Goal: Information Seeking & Learning: Learn about a topic

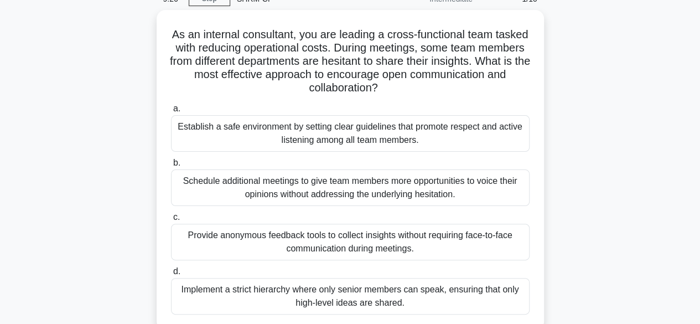
scroll to position [54, 0]
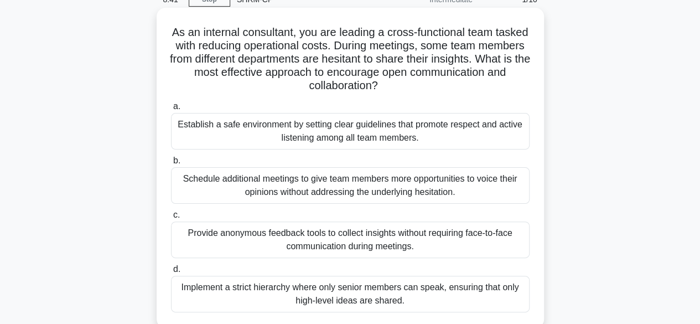
click at [408, 232] on div "Provide anonymous feedback tools to collect insights without requiring face-to-…" at bounding box center [350, 239] width 359 height 37
click at [171, 219] on input "c. Provide anonymous feedback tools to collect insights without requiring face-…" at bounding box center [171, 214] width 0 height 7
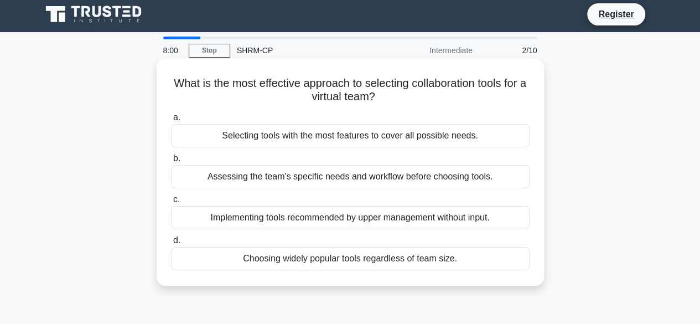
scroll to position [5, 0]
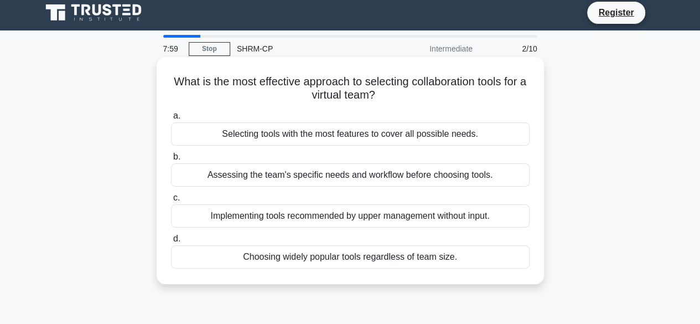
click at [370, 175] on div "Assessing the team's specific needs and workflow before choosing tools." at bounding box center [350, 174] width 359 height 23
click at [171, 161] on input "b. Assessing the team's specific needs and workflow before choosing tools." at bounding box center [171, 156] width 0 height 7
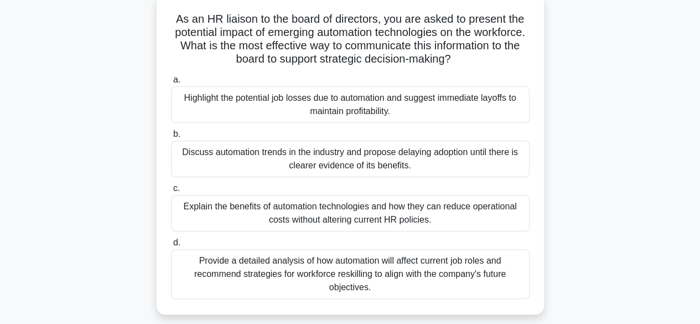
scroll to position [71, 0]
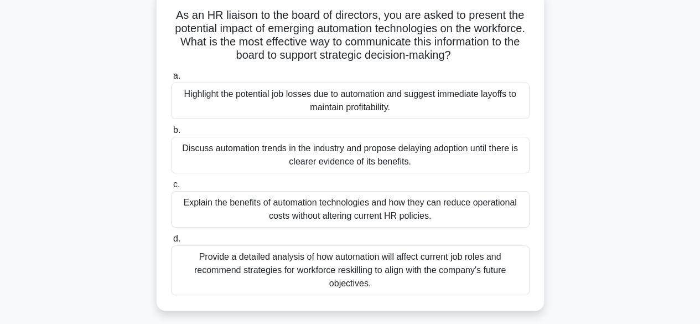
click at [476, 261] on div "Provide a detailed analysis of how automation will affect current job roles and…" at bounding box center [350, 270] width 359 height 50
click at [171, 242] on input "d. Provide a detailed analysis of how automation will affect current job roles …" at bounding box center [171, 238] width 0 height 7
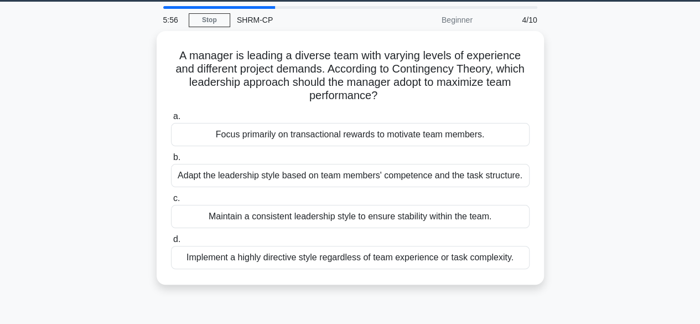
scroll to position [35, 0]
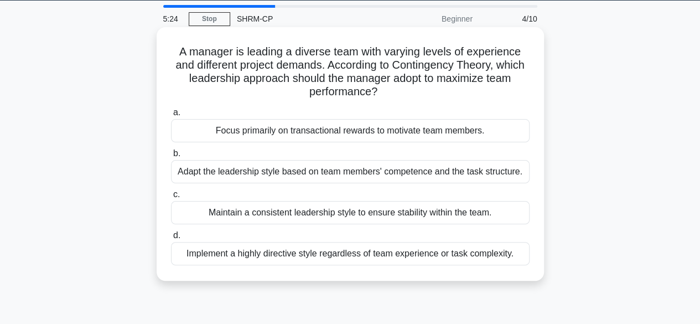
click at [465, 172] on div "Adapt the leadership style based on team members' competence and the task struc…" at bounding box center [350, 171] width 359 height 23
click at [171, 157] on input "b. Adapt the leadership style based on team members' competence and the task st…" at bounding box center [171, 153] width 0 height 7
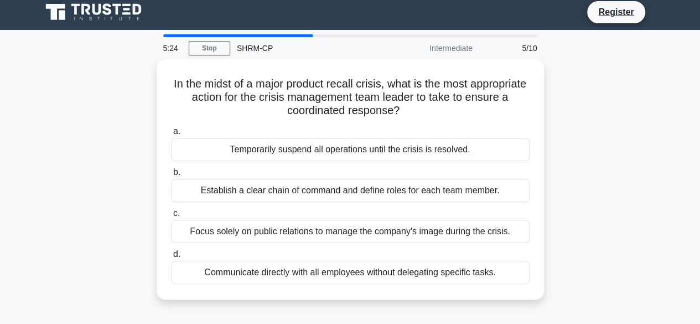
scroll to position [0, 0]
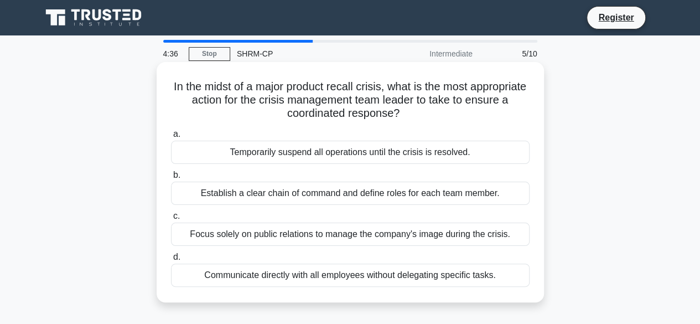
click at [486, 190] on div "Establish a clear chain of command and define roles for each team member." at bounding box center [350, 193] width 359 height 23
click at [171, 179] on input "b. Establish a clear chain of command and define roles for each team member." at bounding box center [171, 175] width 0 height 7
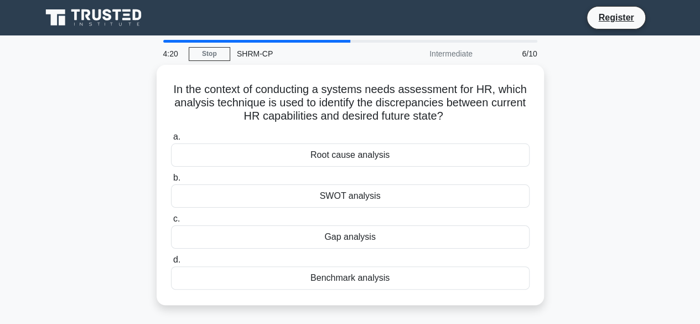
click at [591, 164] on div "In the context of conducting a systems needs assessment for HR, which analysis …" at bounding box center [350, 191] width 631 height 253
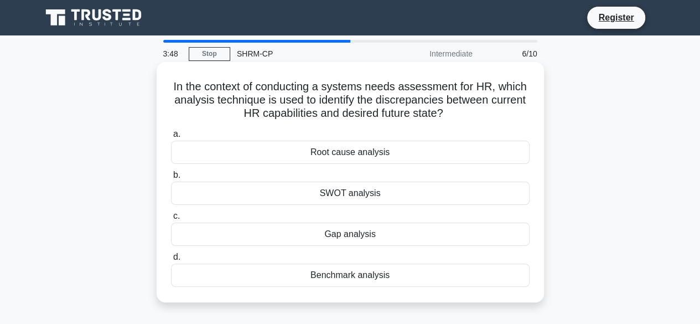
click at [360, 237] on div "Gap analysis" at bounding box center [350, 233] width 359 height 23
click at [171, 220] on input "c. Gap analysis" at bounding box center [171, 216] width 0 height 7
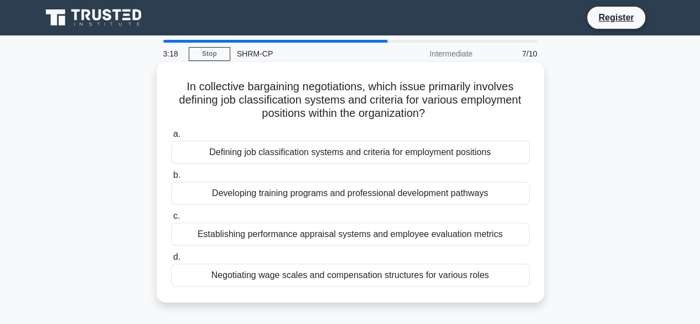
click at [298, 153] on div "Defining job classification systems and criteria for employment positions" at bounding box center [350, 152] width 359 height 23
click at [171, 138] on input "a. Defining job classification systems and criteria for employment positions" at bounding box center [171, 134] width 0 height 7
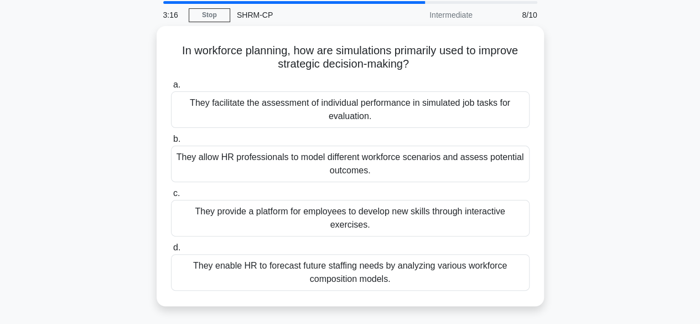
scroll to position [40, 0]
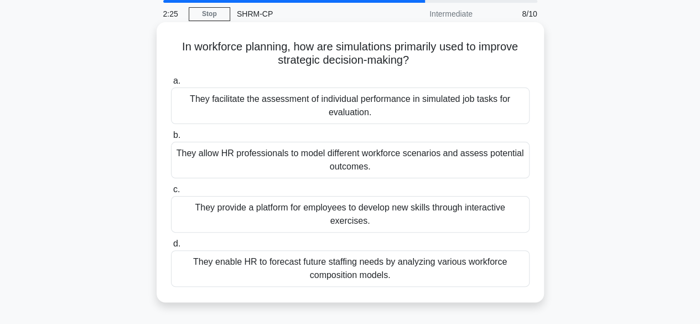
click at [412, 103] on div "They facilitate the assessment of individual performance in simulated job tasks…" at bounding box center [350, 105] width 359 height 37
click at [171, 85] on input "a. They facilitate the assessment of individual performance in simulated job ta…" at bounding box center [171, 80] width 0 height 7
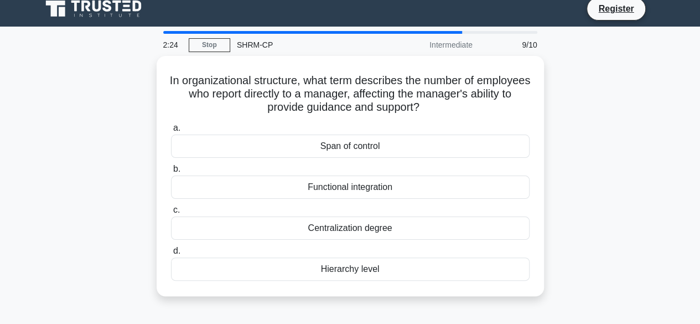
scroll to position [0, 0]
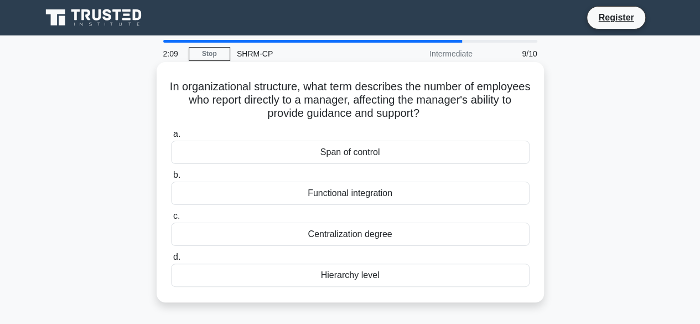
click at [346, 272] on div "Hierarchy level" at bounding box center [350, 274] width 359 height 23
click at [171, 261] on input "d. Hierarchy level" at bounding box center [171, 256] width 0 height 7
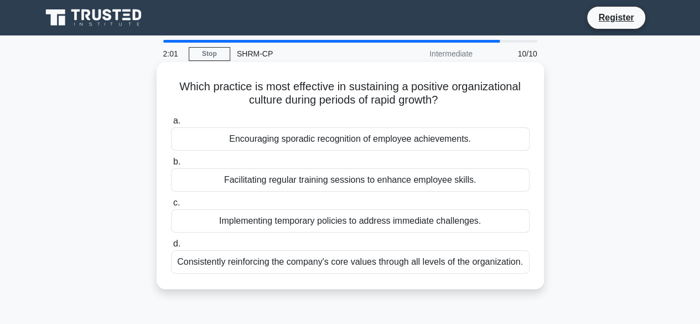
click at [302, 139] on div "Encouraging sporadic recognition of employee achievements." at bounding box center [350, 138] width 359 height 23
click at [171, 125] on input "a. Encouraging sporadic recognition of employee achievements." at bounding box center [171, 120] width 0 height 7
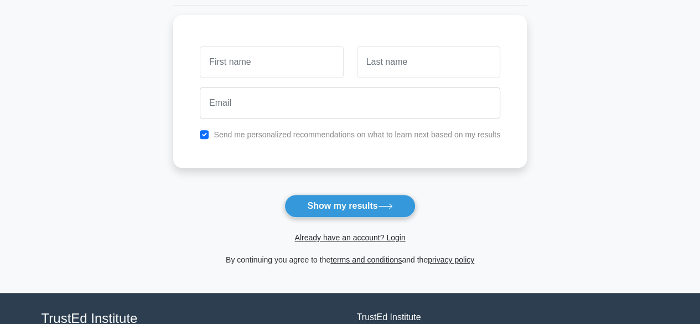
scroll to position [142, 0]
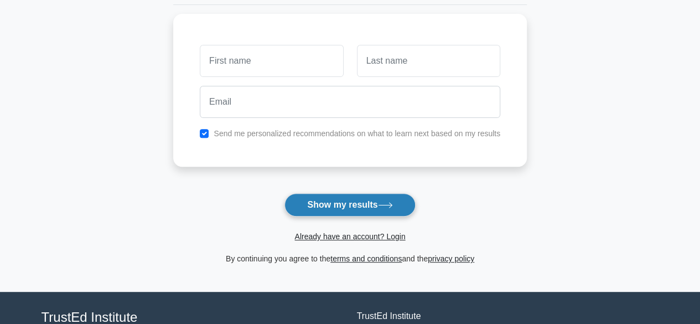
click at [355, 207] on button "Show my results" at bounding box center [349, 204] width 131 height 23
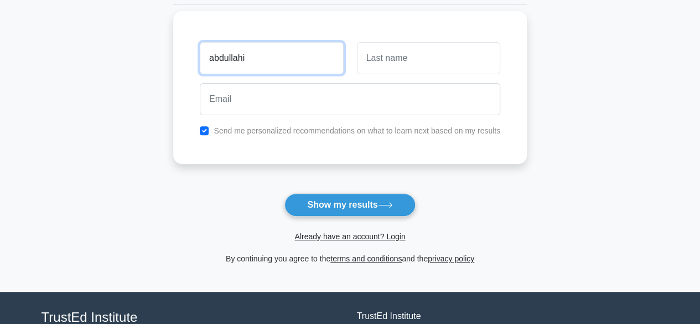
type input "abdullahi"
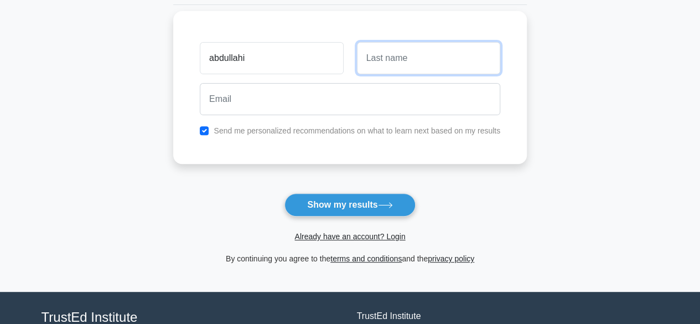
click at [397, 63] on input "text" at bounding box center [428, 58] width 143 height 32
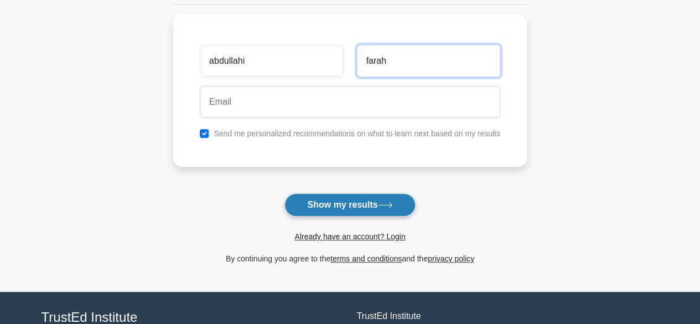
type input "farah"
click at [356, 202] on button "Show my results" at bounding box center [349, 204] width 131 height 23
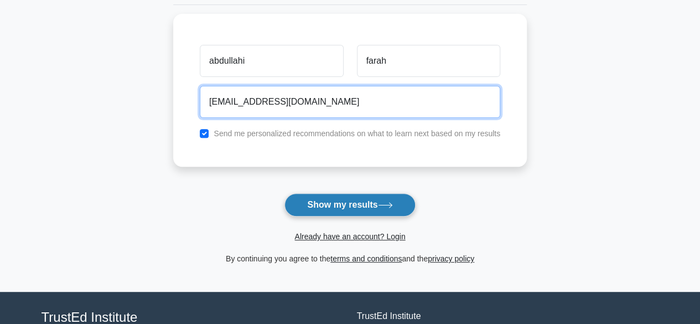
type input "isme.abdalle@gmail.com"
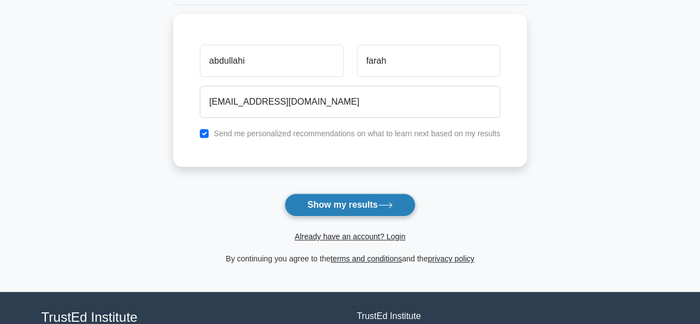
click at [345, 201] on button "Show my results" at bounding box center [349, 204] width 131 height 23
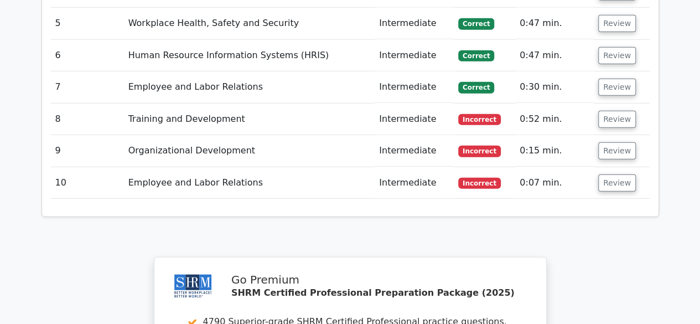
scroll to position [1552, 0]
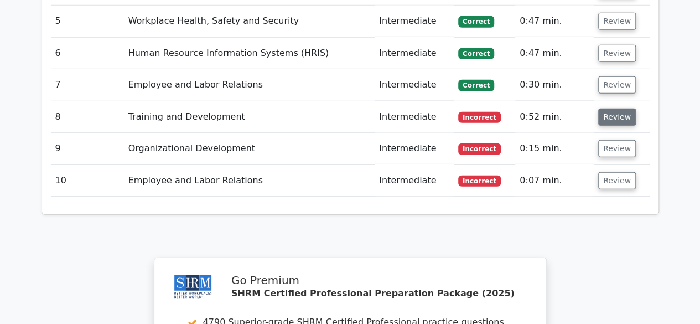
click at [601, 108] on button "Review" at bounding box center [617, 116] width 38 height 17
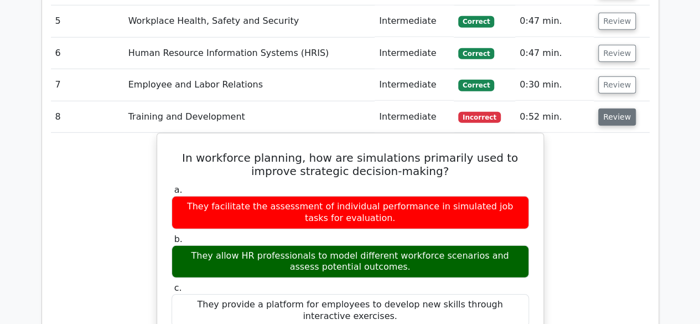
click at [625, 108] on button "Review" at bounding box center [617, 116] width 38 height 17
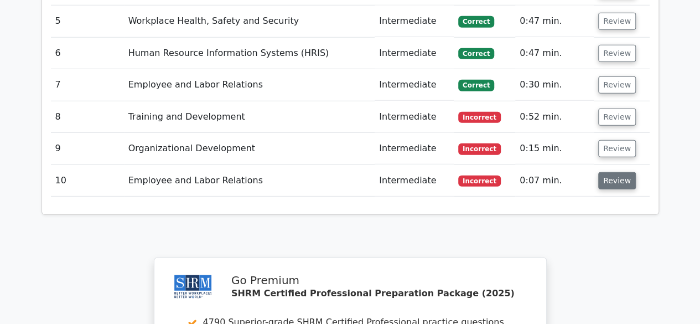
click at [607, 172] on button "Review" at bounding box center [617, 180] width 38 height 17
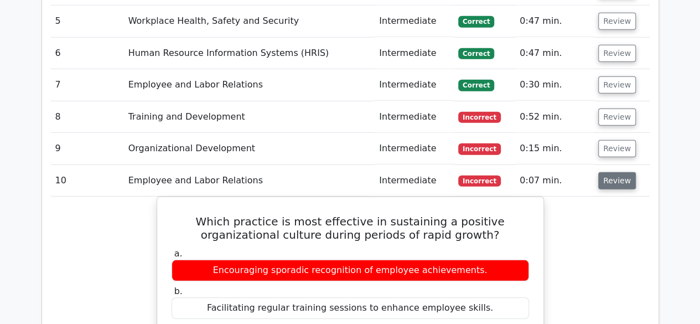
click at [622, 172] on button "Review" at bounding box center [617, 180] width 38 height 17
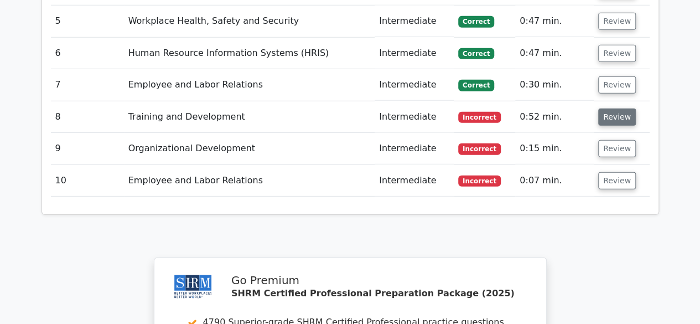
click at [614, 108] on button "Review" at bounding box center [617, 116] width 38 height 17
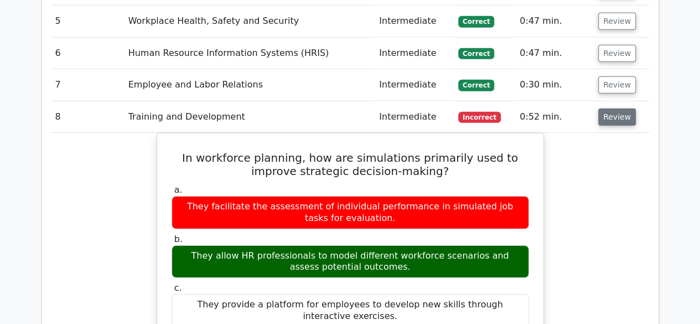
click at [614, 108] on button "Review" at bounding box center [617, 116] width 38 height 17
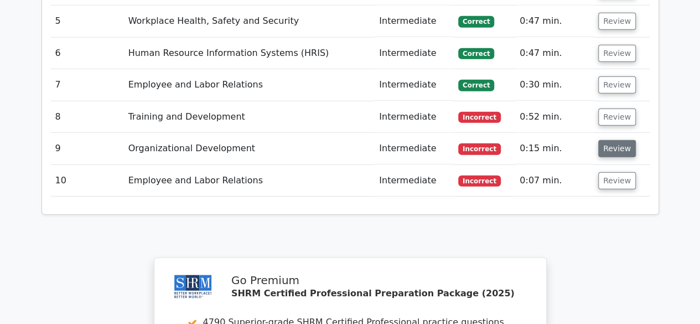
click at [608, 140] on button "Review" at bounding box center [617, 148] width 38 height 17
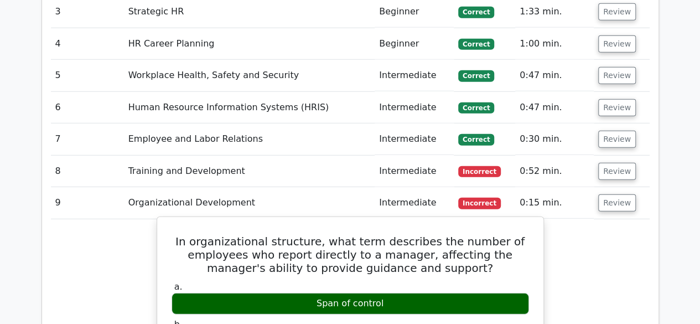
scroll to position [1498, 0]
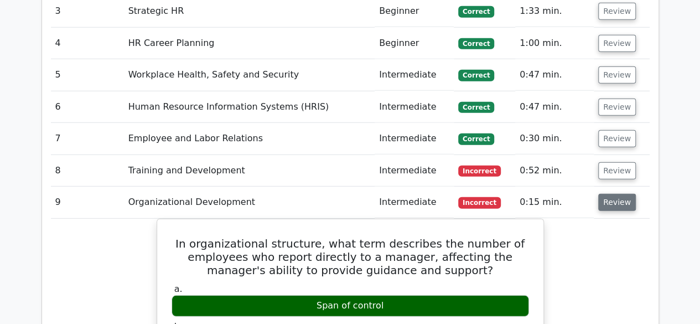
click at [606, 194] on button "Review" at bounding box center [617, 202] width 38 height 17
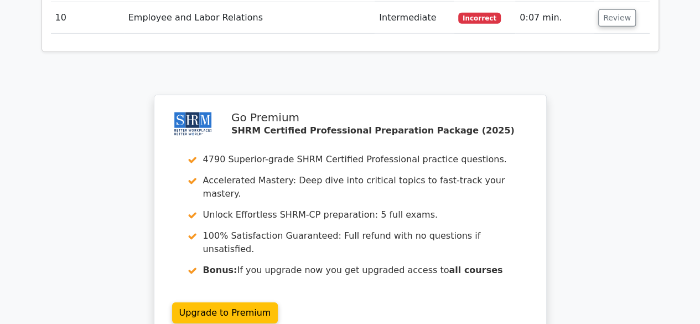
scroll to position [1738, 0]
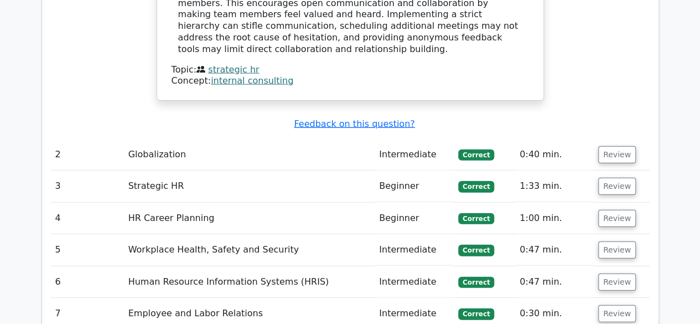
scroll to position [1294, 0]
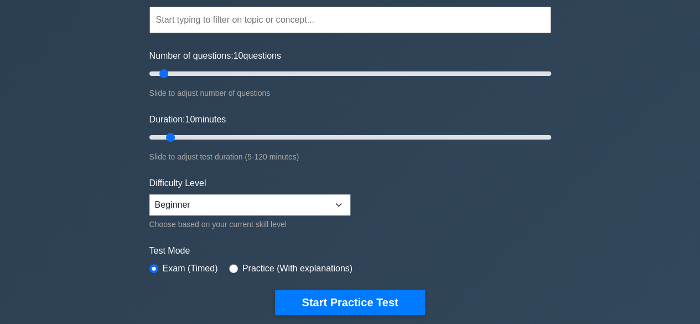
scroll to position [103, 0]
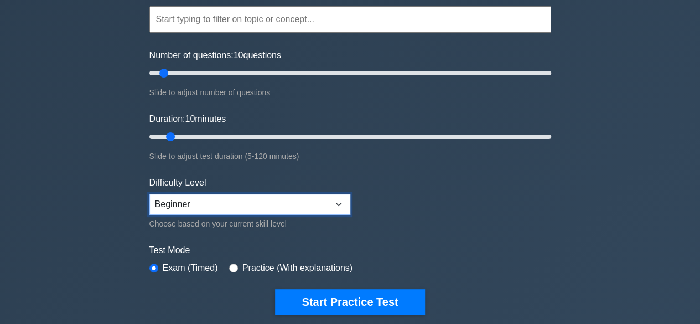
click at [315, 203] on select "Beginner Intermediate Expert" at bounding box center [249, 204] width 201 height 21
click at [149, 194] on select "Beginner Intermediate Expert" at bounding box center [249, 204] width 201 height 21
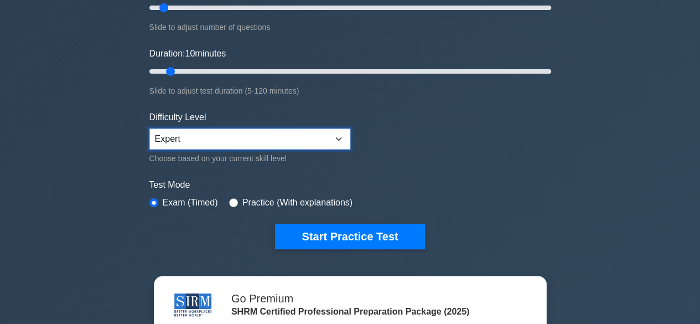
scroll to position [187, 0]
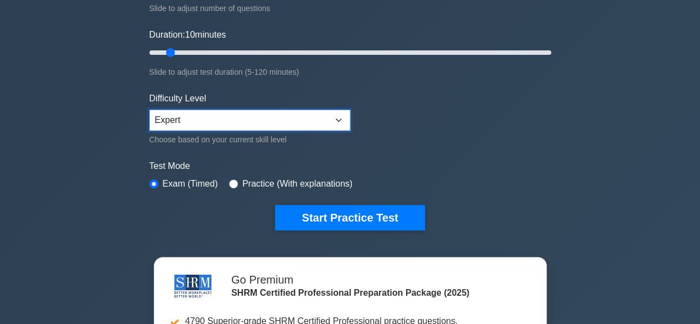
click at [226, 118] on select "Beginner Intermediate Expert" at bounding box center [249, 120] width 201 height 21
select select "intermediate"
click at [149, 110] on select "Beginner Intermediate Expert" at bounding box center [249, 120] width 201 height 21
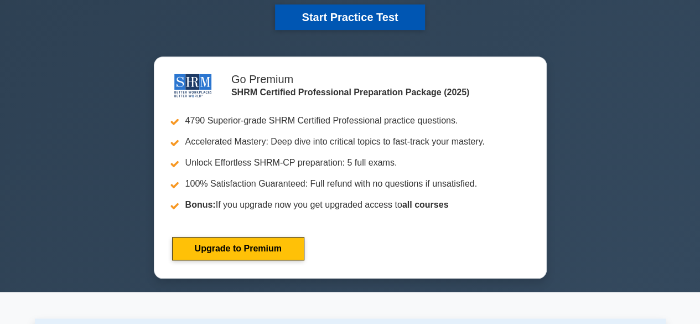
scroll to position [267, 0]
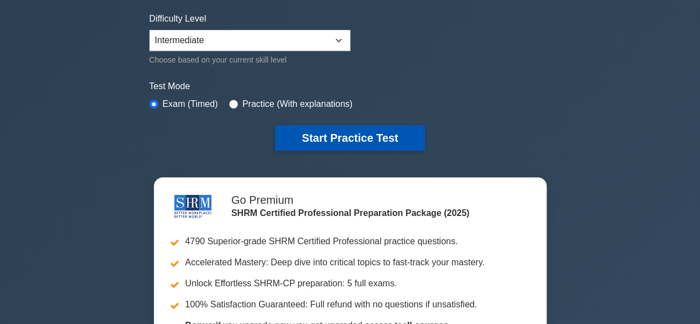
click at [330, 136] on button "Start Practice Test" at bounding box center [349, 137] width 149 height 25
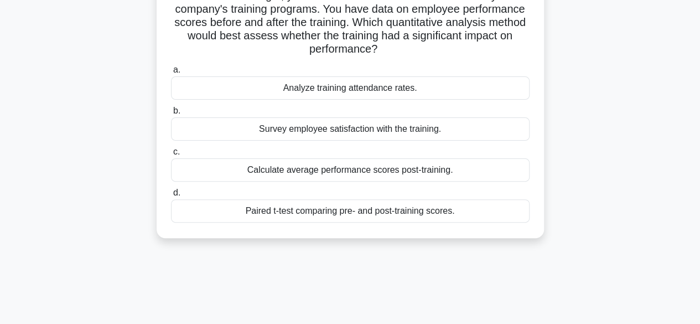
scroll to position [94, 0]
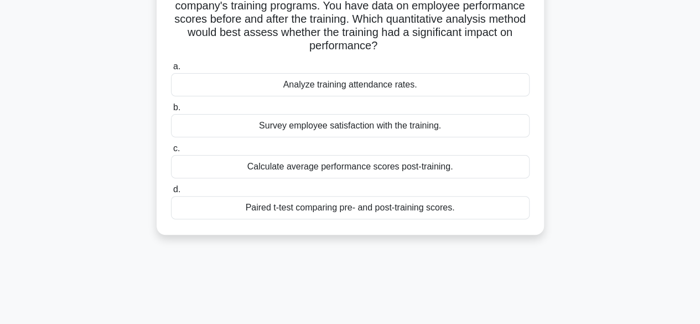
click at [415, 199] on div "Paired t-test comparing pre- and post-training scores." at bounding box center [350, 207] width 359 height 23
click at [171, 193] on input "d. Paired t-test comparing pre- and post-training scores." at bounding box center [171, 189] width 0 height 7
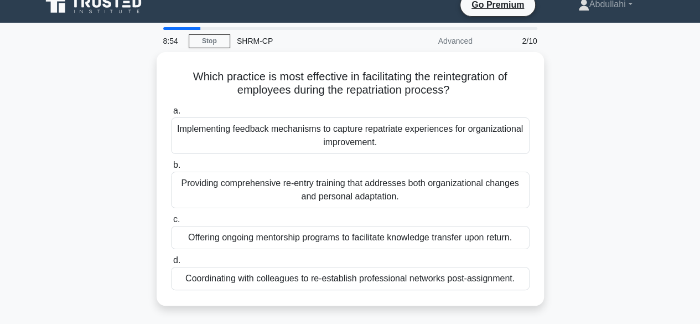
scroll to position [12, 0]
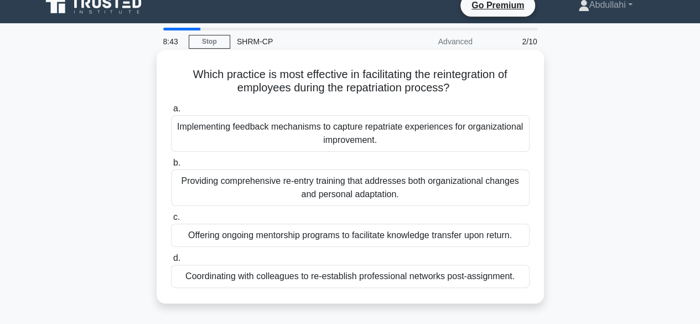
click at [469, 190] on div "Providing comprehensive re-entry training that addresses both organizational ch…" at bounding box center [350, 187] width 359 height 37
click at [171, 167] on input "b. Providing comprehensive re-entry training that addresses both organizational…" at bounding box center [171, 162] width 0 height 7
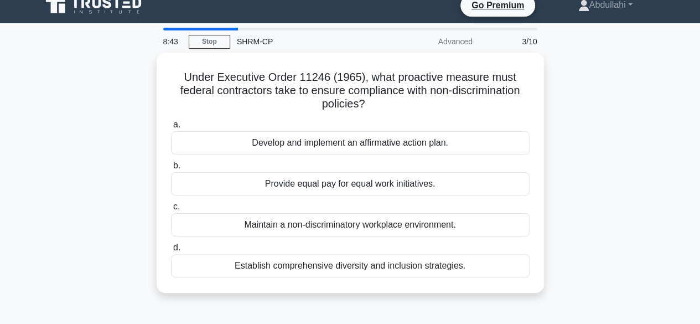
scroll to position [0, 0]
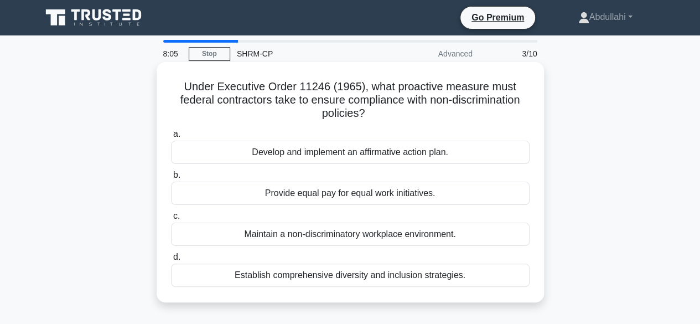
click at [420, 152] on div "Develop and implement an affirmative action plan." at bounding box center [350, 152] width 359 height 23
click at [171, 138] on input "a. Develop and implement an affirmative action plan." at bounding box center [171, 134] width 0 height 7
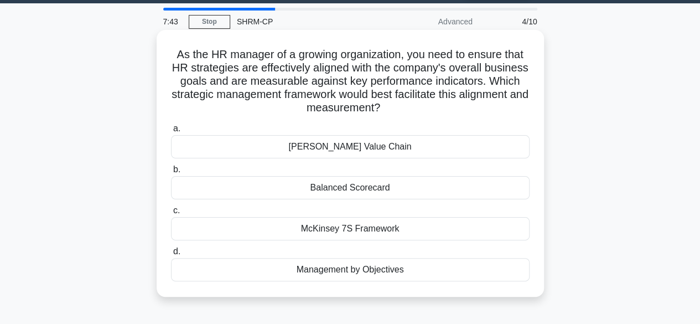
scroll to position [33, 0]
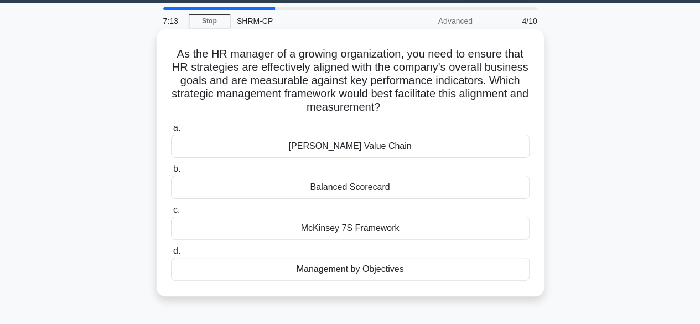
click at [389, 271] on div "Management by Objectives" at bounding box center [350, 268] width 359 height 23
click at [171, 255] on input "d. Management by Objectives" at bounding box center [171, 250] width 0 height 7
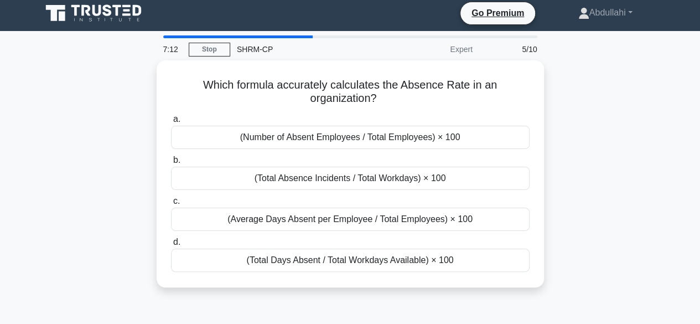
scroll to position [0, 0]
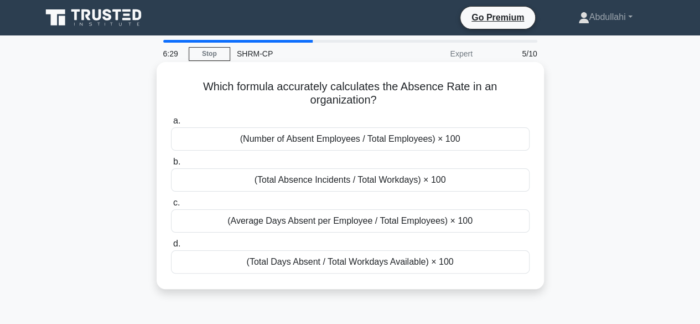
click at [422, 179] on div "(Total Absence Incidents / Total Workdays) × 100" at bounding box center [350, 179] width 359 height 23
click at [171, 165] on input "b. (Total Absence Incidents / Total Workdays) × 100" at bounding box center [171, 161] width 0 height 7
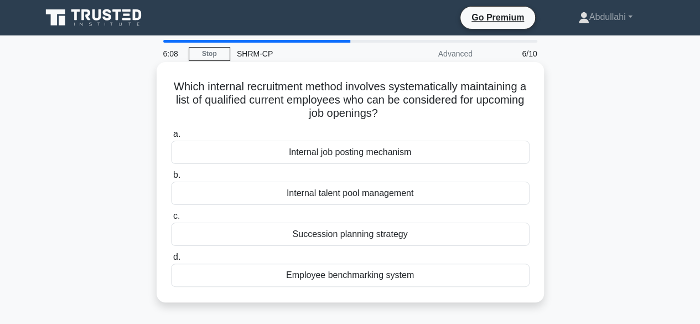
click at [381, 234] on div "Succession planning strategy" at bounding box center [350, 233] width 359 height 23
click at [171, 220] on input "c. Succession planning strategy" at bounding box center [171, 216] width 0 height 7
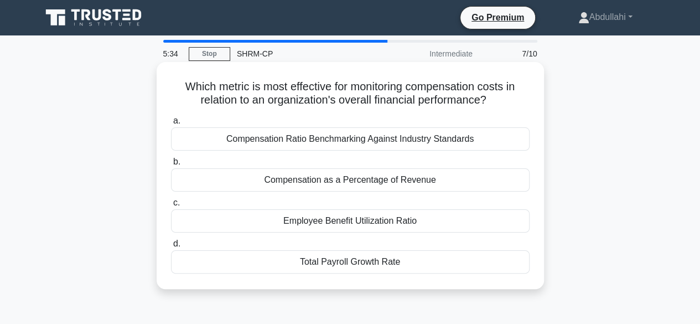
click at [441, 182] on div "Compensation as a Percentage of Revenue" at bounding box center [350, 179] width 359 height 23
click at [171, 165] on input "b. Compensation as a Percentage of Revenue" at bounding box center [171, 161] width 0 height 7
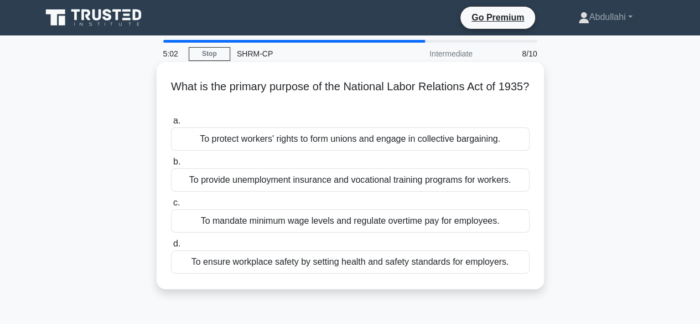
click at [478, 265] on div "To ensure workplace safety by setting health and safety standards for employers." at bounding box center [350, 261] width 359 height 23
click at [171, 247] on input "d. To ensure workplace safety by setting health and safety standards for employ…" at bounding box center [171, 243] width 0 height 7
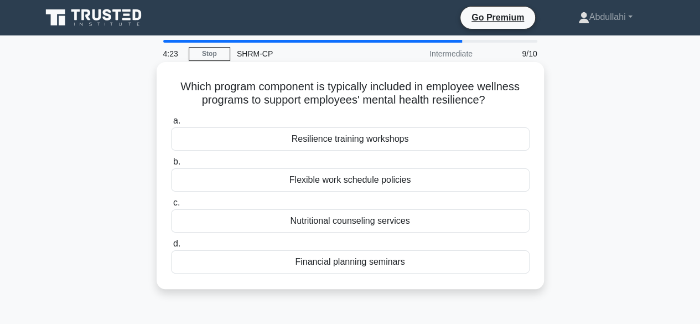
click at [412, 182] on div "Flexible work schedule policies" at bounding box center [350, 179] width 359 height 23
click at [171, 165] on input "b. Flexible work schedule policies" at bounding box center [171, 161] width 0 height 7
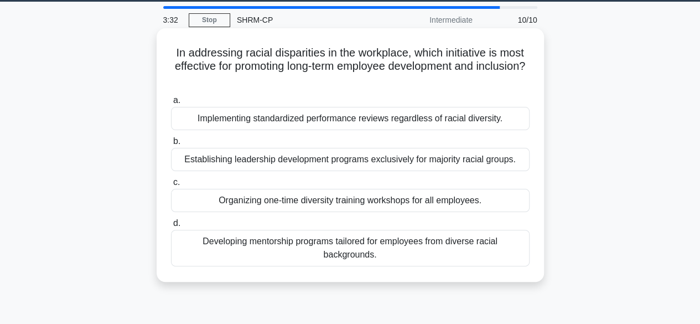
scroll to position [34, 0]
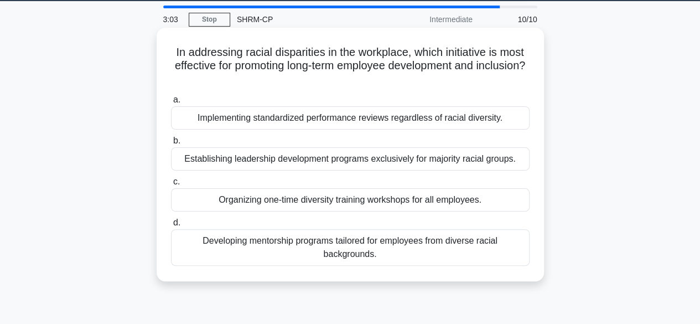
click at [394, 121] on div "Implementing standardized performance reviews regardless of racial diversity." at bounding box center [350, 117] width 359 height 23
click at [171, 103] on input "a. Implementing standardized performance reviews regardless of racial diversity." at bounding box center [171, 99] width 0 height 7
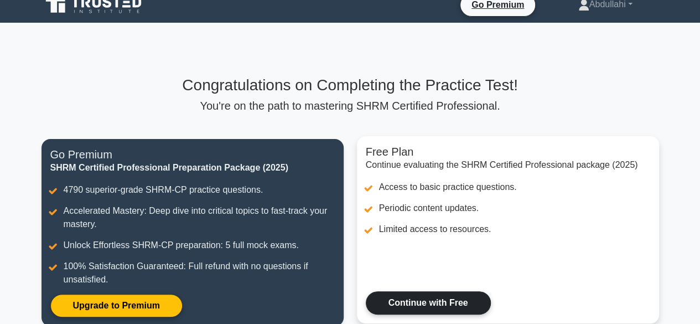
scroll to position [14, 0]
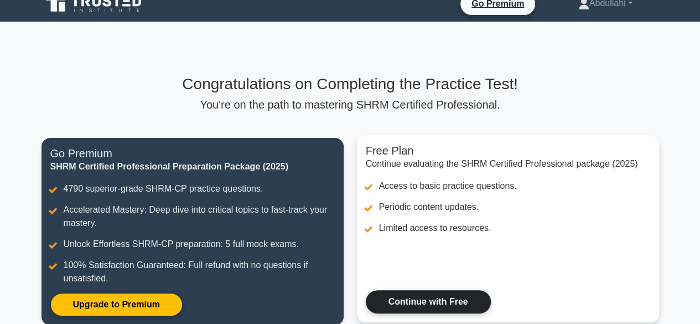
click at [424, 297] on link "Continue with Free" at bounding box center [428, 301] width 125 height 23
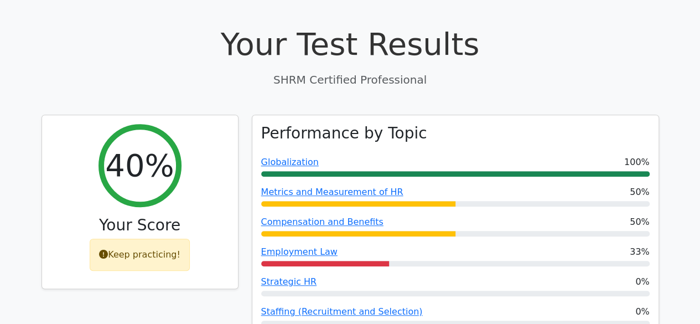
scroll to position [305, 0]
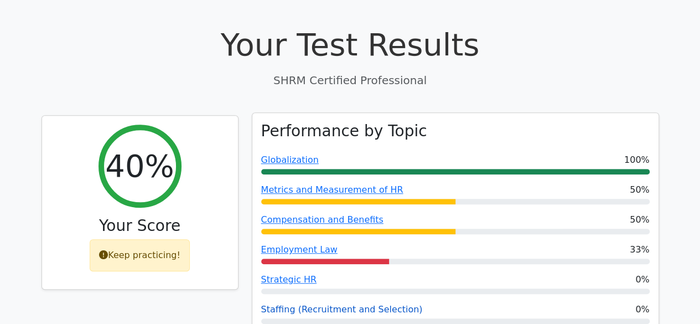
click at [333, 304] on link "Staffing (Recruitment and Selection)" at bounding box center [342, 309] width 162 height 11
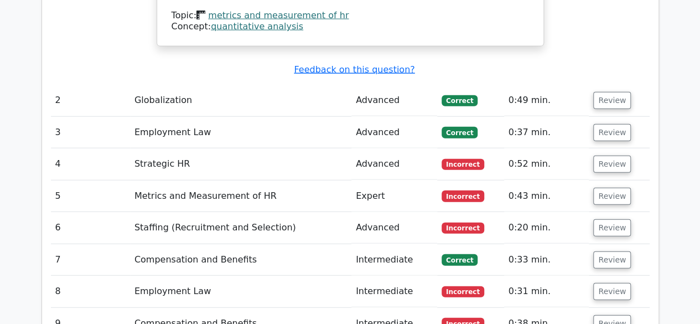
scroll to position [1260, 0]
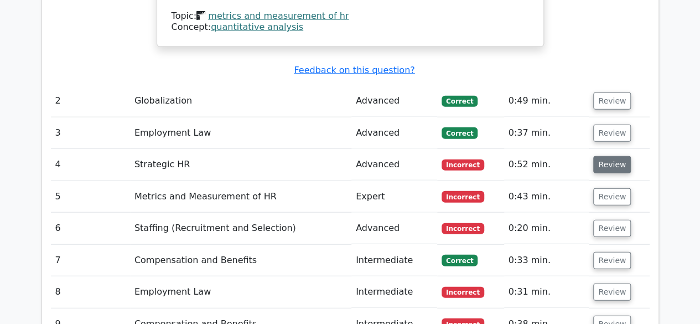
click at [604, 156] on button "Review" at bounding box center [612, 164] width 38 height 17
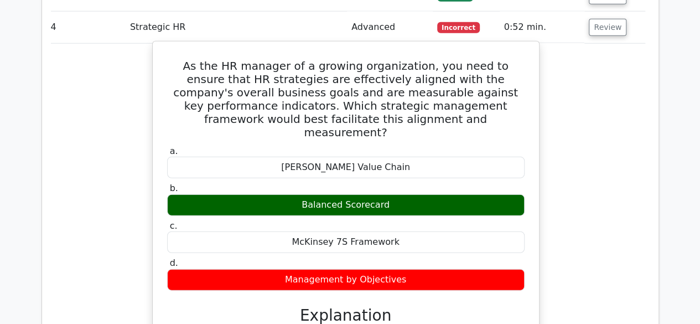
scroll to position [1354, 0]
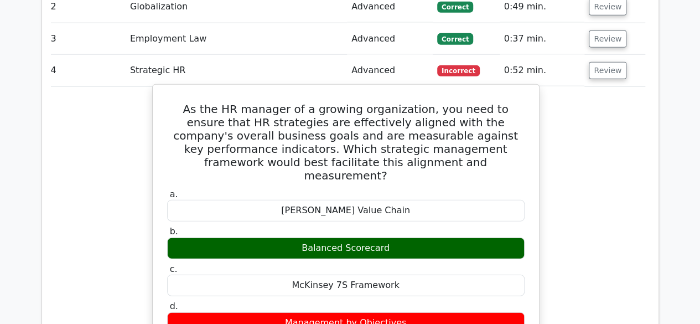
click at [379, 237] on div "Balanced Scorecard" at bounding box center [346, 248] width 358 height 22
click at [386, 237] on div "Balanced Scorecard" at bounding box center [346, 248] width 358 height 22
drag, startPoint x: 395, startPoint y: 201, endPoint x: 305, endPoint y: 204, distance: 90.3
click at [305, 237] on div "Balanced Scorecard" at bounding box center [346, 248] width 358 height 22
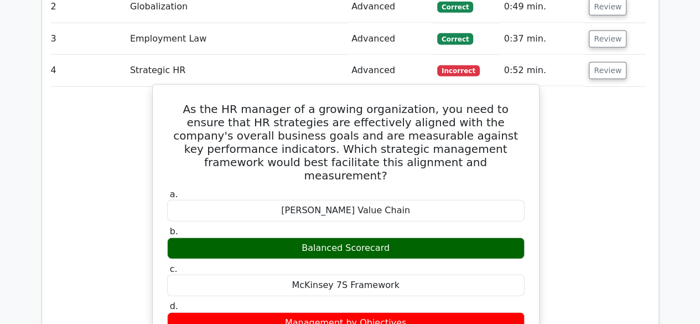
copy div "Balanced Scorecard"
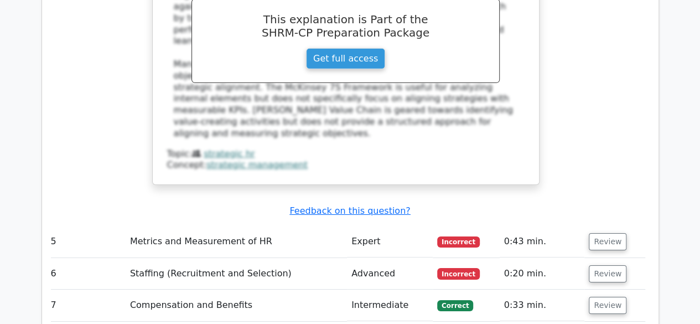
scroll to position [1753, 0]
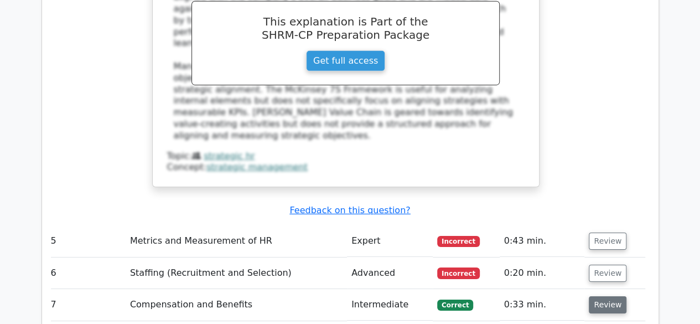
click at [604, 296] on button "Review" at bounding box center [608, 304] width 38 height 17
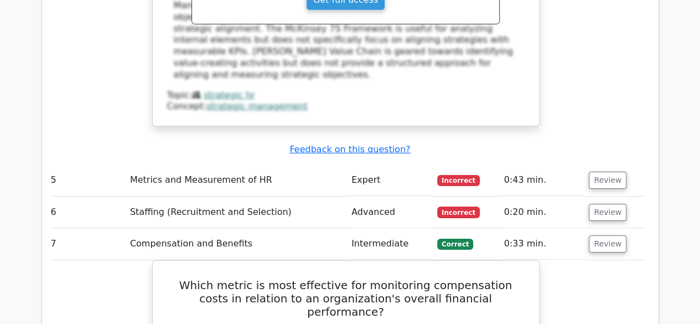
scroll to position [1778, 0]
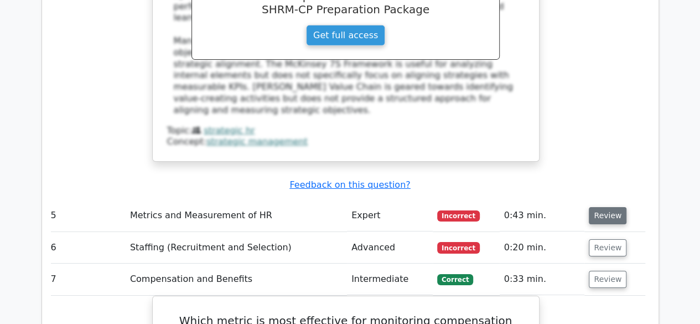
click at [611, 207] on button "Review" at bounding box center [608, 215] width 38 height 17
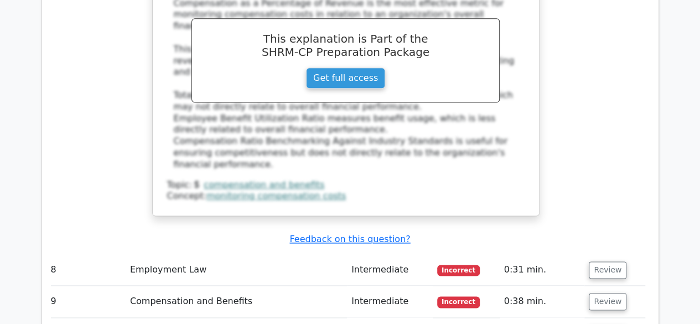
scroll to position [2722, 0]
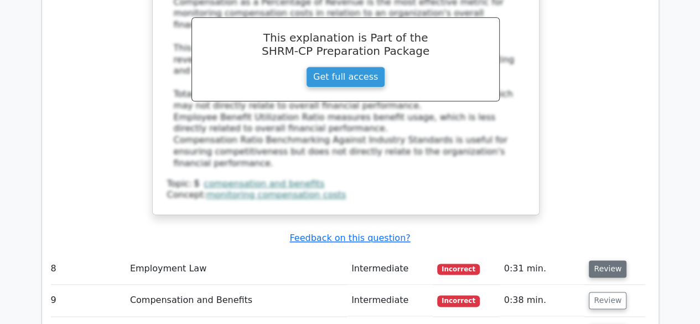
click at [603, 260] on button "Review" at bounding box center [608, 268] width 38 height 17
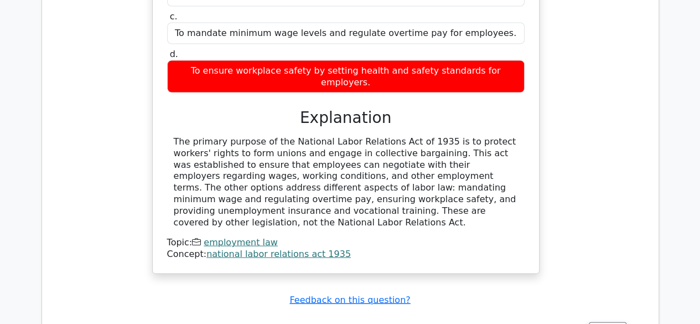
scroll to position [3132, 0]
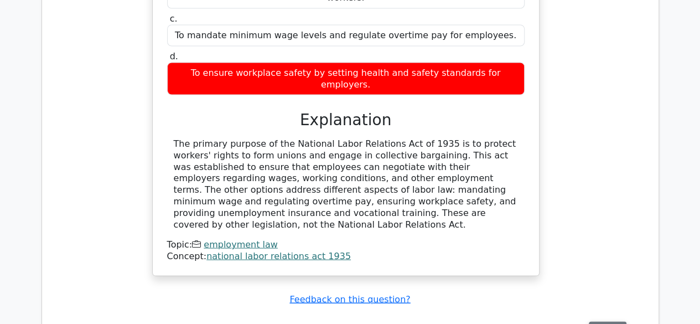
click at [609, 321] on button "Review" at bounding box center [608, 329] width 38 height 17
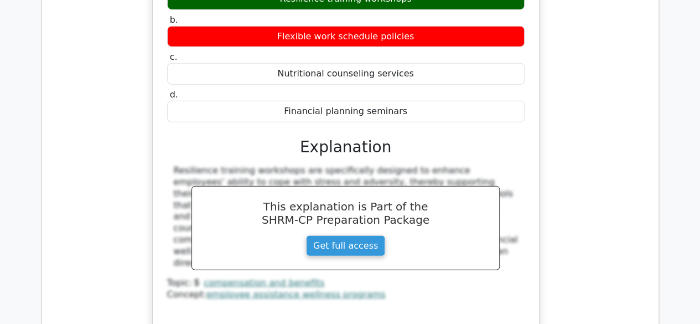
scroll to position [3563, 0]
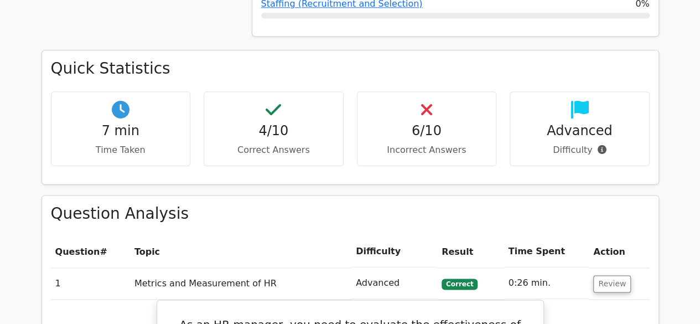
scroll to position [613, 0]
click at [521, 267] on td "0:26 min." at bounding box center [546, 283] width 85 height 32
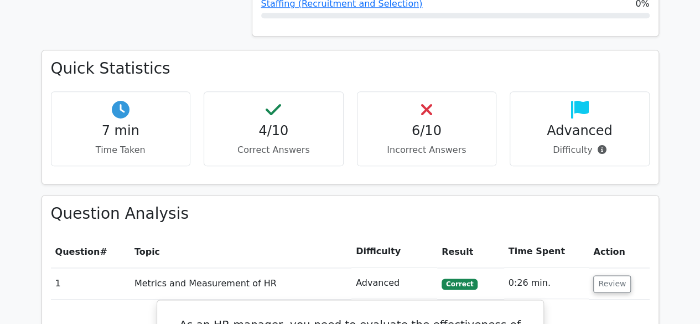
click at [521, 267] on td "0:26 min." at bounding box center [546, 283] width 85 height 32
click at [603, 275] on button "Review" at bounding box center [612, 283] width 38 height 17
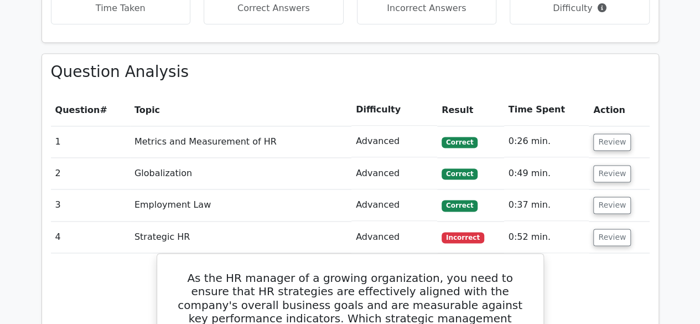
scroll to position [747, 0]
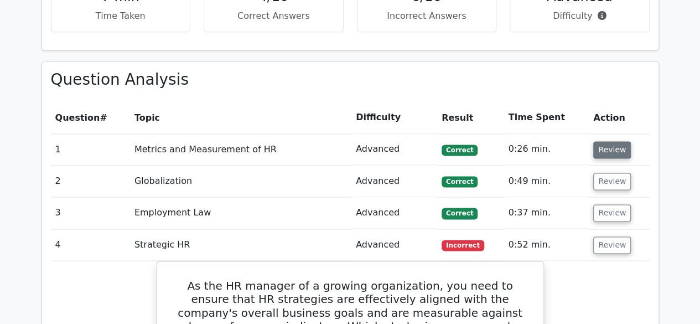
click at [604, 141] on button "Review" at bounding box center [612, 149] width 38 height 17
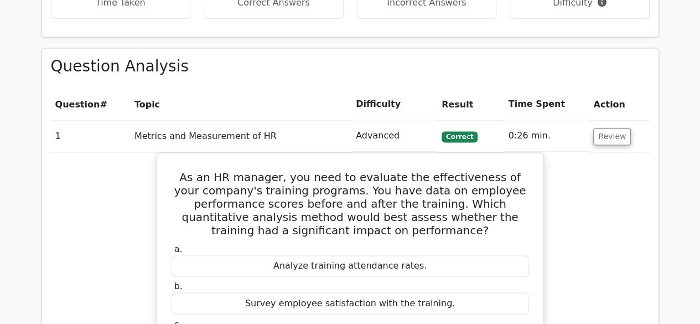
scroll to position [759, 0]
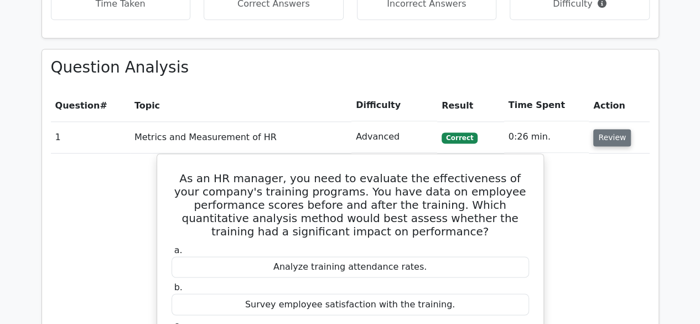
click at [617, 129] on button "Review" at bounding box center [612, 137] width 38 height 17
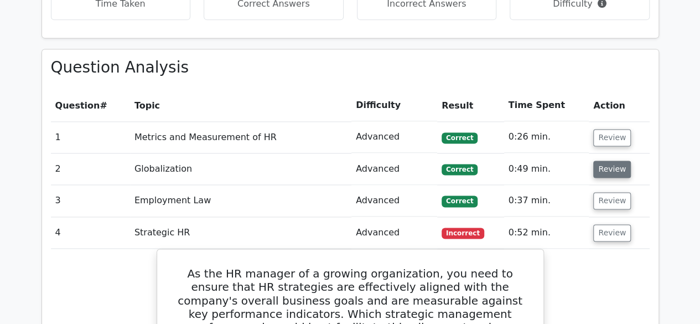
click at [613, 161] on button "Review" at bounding box center [612, 169] width 38 height 17
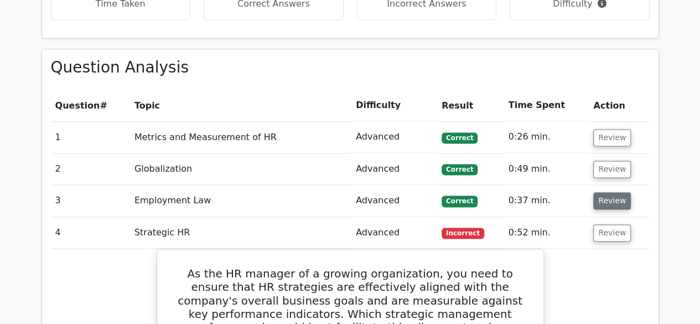
click at [607, 192] on button "Review" at bounding box center [612, 200] width 38 height 17
click at [603, 224] on button "Review" at bounding box center [612, 232] width 38 height 17
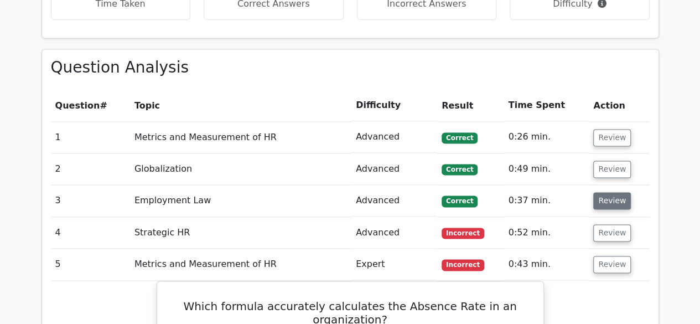
click at [606, 192] on button "Review" at bounding box center [612, 200] width 38 height 17
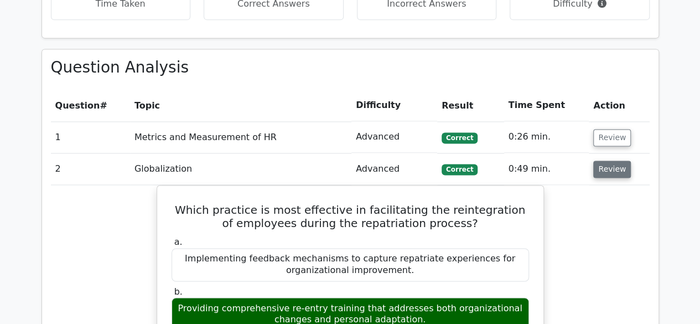
click at [604, 161] on button "Review" at bounding box center [612, 169] width 38 height 17
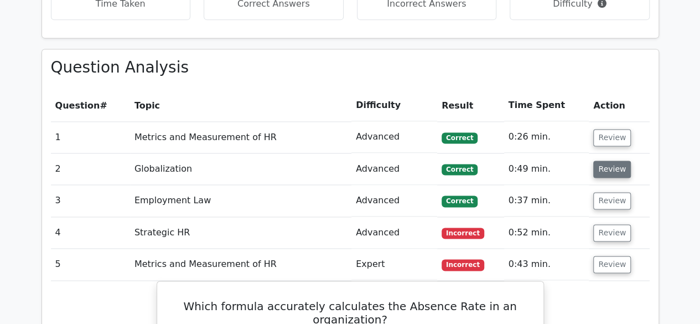
click at [604, 161] on button "Review" at bounding box center [612, 169] width 38 height 17
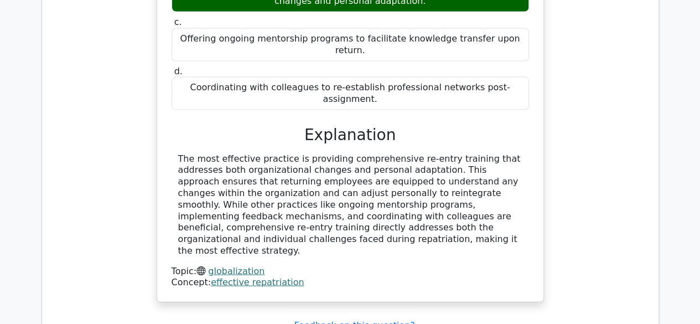
scroll to position [1116, 0]
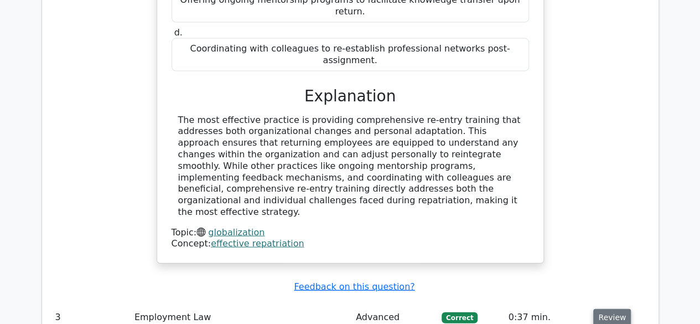
click at [604, 309] on button "Review" at bounding box center [612, 317] width 38 height 17
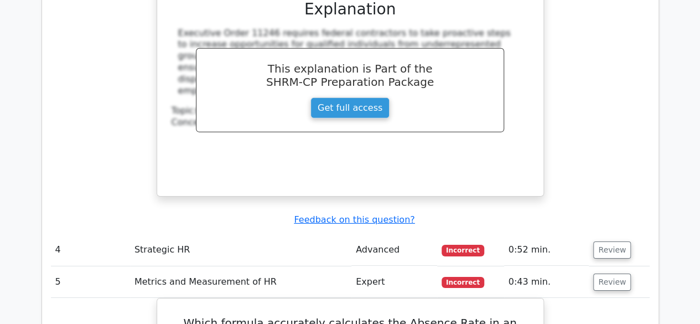
scroll to position [1676, 0]
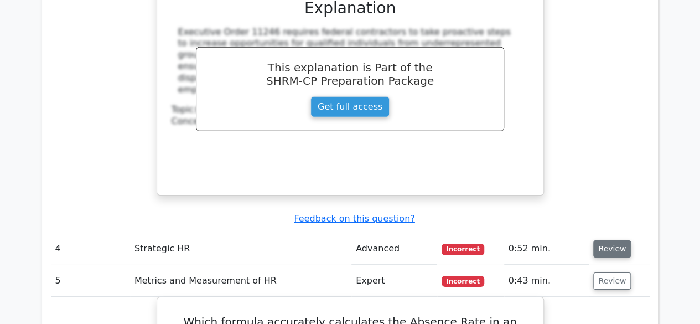
click at [605, 240] on button "Review" at bounding box center [612, 248] width 38 height 17
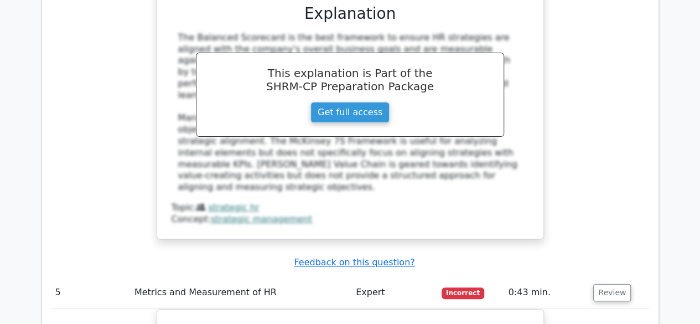
scroll to position [2224, 0]
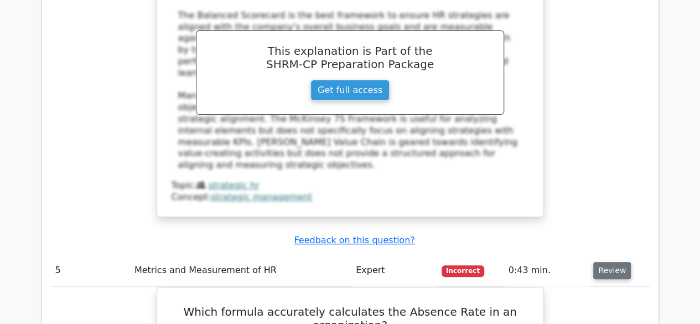
click at [602, 262] on button "Review" at bounding box center [612, 270] width 38 height 17
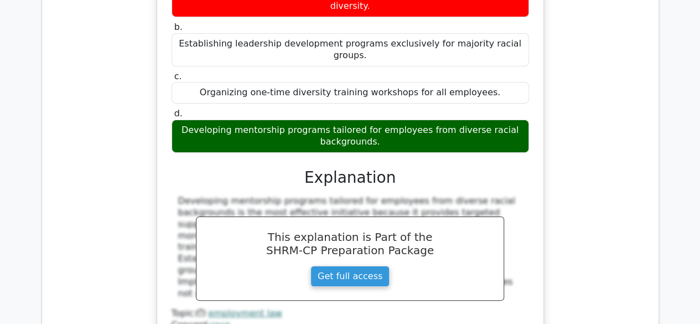
scroll to position [4532, 0]
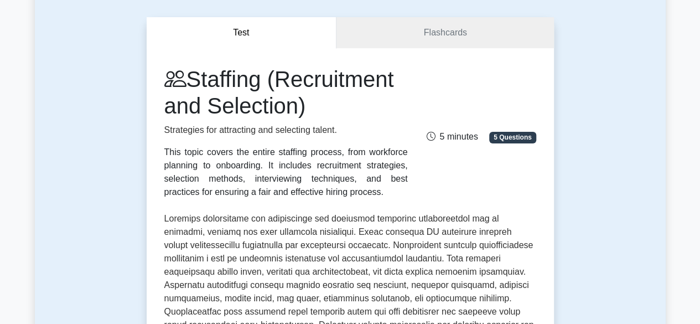
scroll to position [29, 0]
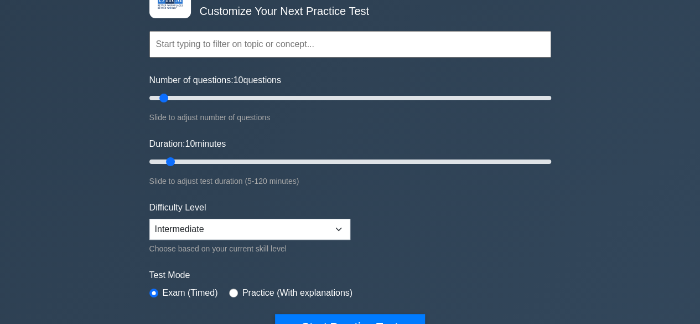
scroll to position [79, 0]
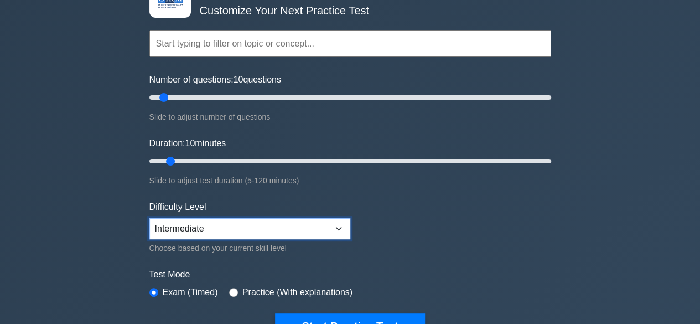
click at [302, 229] on select "Beginner Intermediate Expert" at bounding box center [249, 228] width 201 height 21
select select "expert"
click at [149, 218] on select "Beginner Intermediate Expert" at bounding box center [249, 228] width 201 height 21
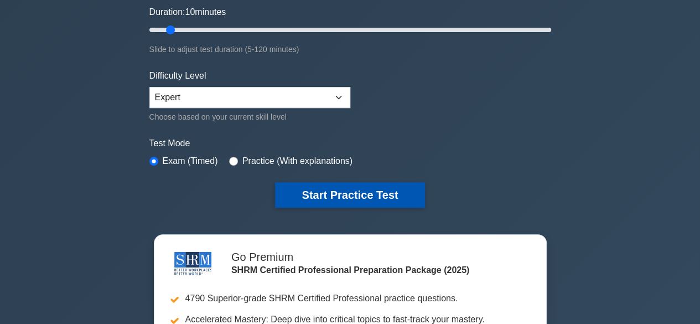
click at [333, 192] on button "Start Practice Test" at bounding box center [349, 194] width 149 height 25
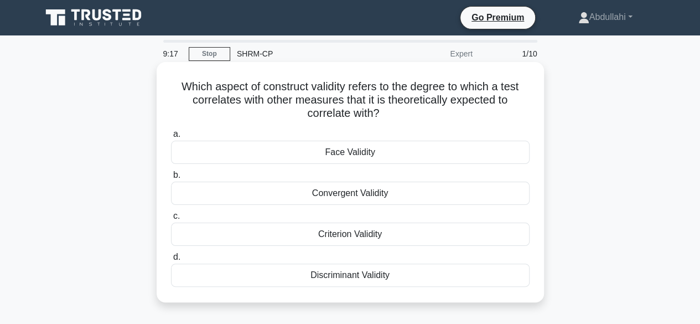
click at [360, 191] on div "Convergent Validity" at bounding box center [350, 193] width 359 height 23
click at [171, 179] on input "b. Convergent Validity" at bounding box center [171, 175] width 0 height 7
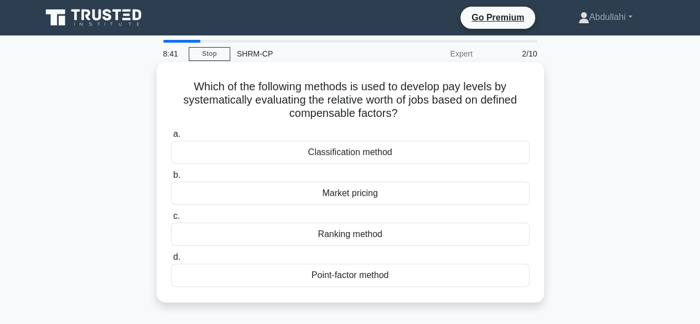
click at [400, 157] on div "Classification method" at bounding box center [350, 152] width 359 height 23
click at [171, 138] on input "a. Classification method" at bounding box center [171, 134] width 0 height 7
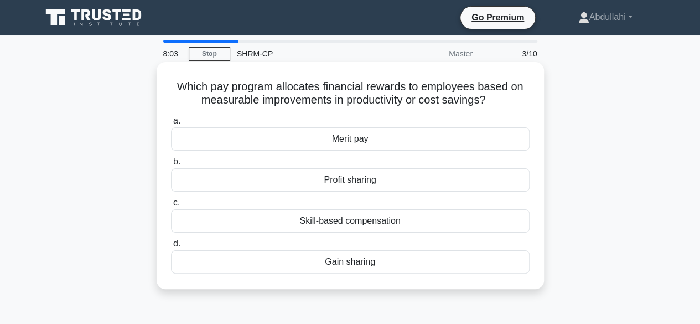
click at [388, 181] on div "Profit sharing" at bounding box center [350, 179] width 359 height 23
click at [171, 165] on input "b. Profit sharing" at bounding box center [171, 161] width 0 height 7
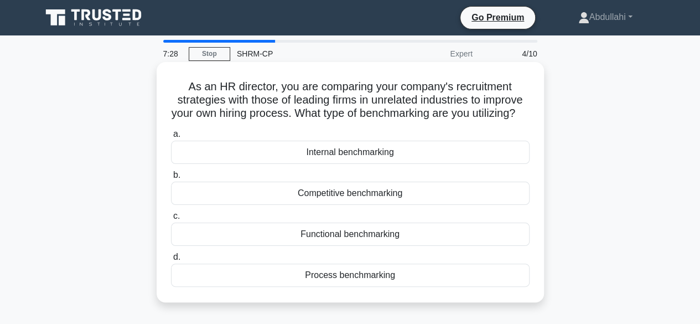
click at [375, 246] on div "Functional benchmarking" at bounding box center [350, 233] width 359 height 23
click at [171, 220] on input "c. Functional benchmarking" at bounding box center [171, 216] width 0 height 7
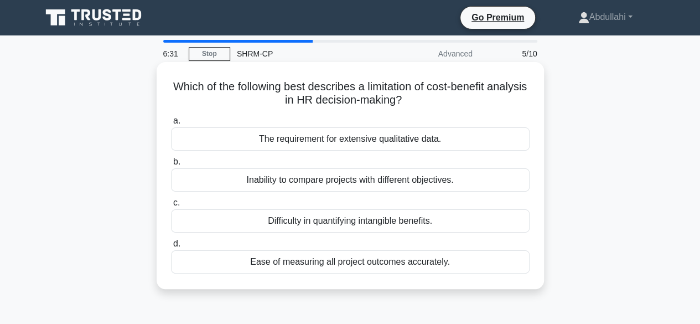
click at [447, 221] on div "Difficulty in quantifying intangible benefits." at bounding box center [350, 220] width 359 height 23
click at [171, 206] on input "c. Difficulty in quantifying intangible benefits." at bounding box center [171, 202] width 0 height 7
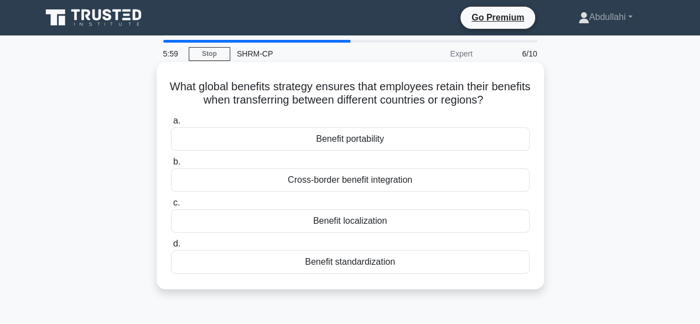
click at [417, 187] on div "Cross-border benefit integration" at bounding box center [350, 179] width 359 height 23
click at [171, 165] on input "b. Cross-border benefit integration" at bounding box center [171, 161] width 0 height 7
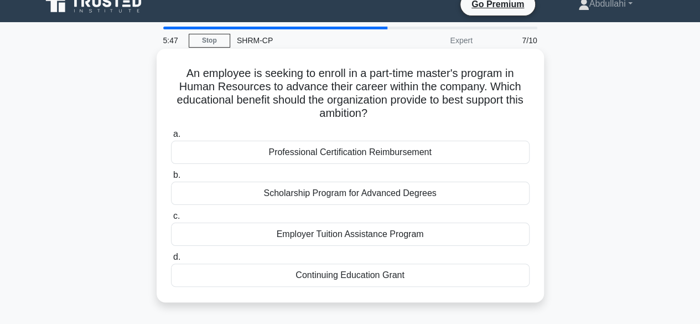
scroll to position [14, 0]
click at [362, 269] on div "Continuing Education Grant" at bounding box center [350, 274] width 359 height 23
click at [171, 260] on input "d. Continuing Education Grant" at bounding box center [171, 256] width 0 height 7
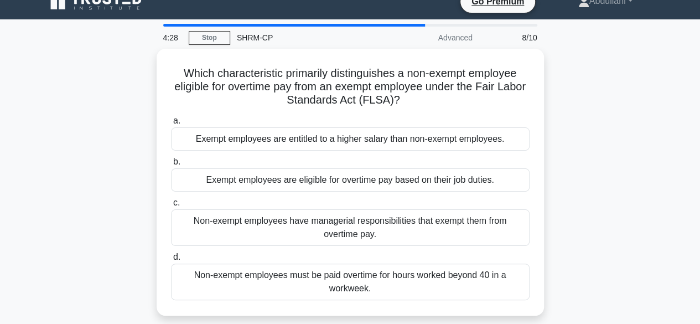
scroll to position [17, 0]
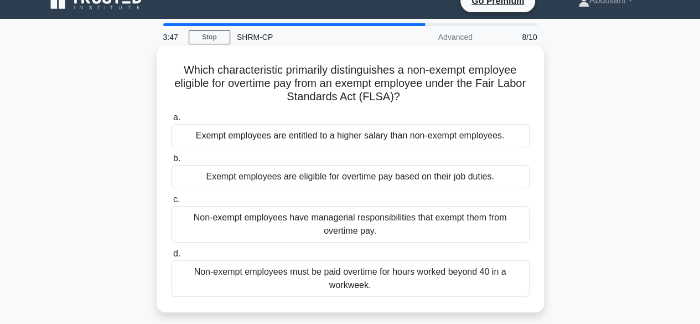
click at [367, 226] on div "Non-exempt employees have managerial responsibilities that exempt them from ove…" at bounding box center [350, 224] width 359 height 37
click at [171, 203] on input "c. Non-exempt employees have managerial responsibilities that exempt them from …" at bounding box center [171, 199] width 0 height 7
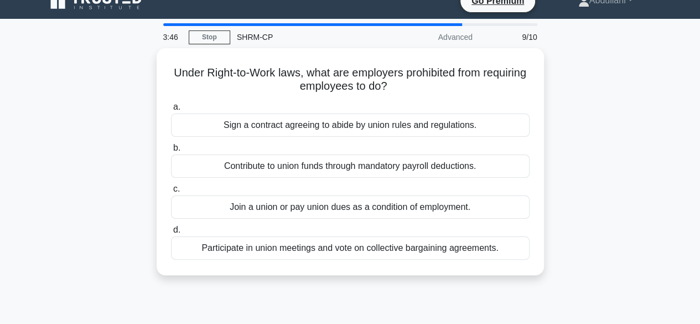
scroll to position [0, 0]
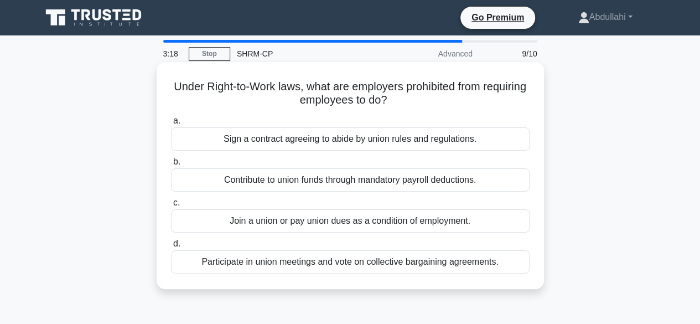
click at [352, 224] on div "Join a union or pay union dues as a condition of employment." at bounding box center [350, 220] width 359 height 23
click at [171, 206] on input "c. Join a union or pay union dues as a condition of employment." at bounding box center [171, 202] width 0 height 7
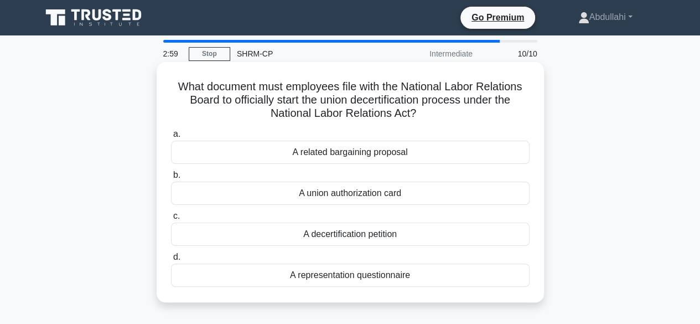
click at [339, 195] on div "A union authorization card" at bounding box center [350, 193] width 359 height 23
click at [171, 179] on input "b. A union authorization card" at bounding box center [171, 175] width 0 height 7
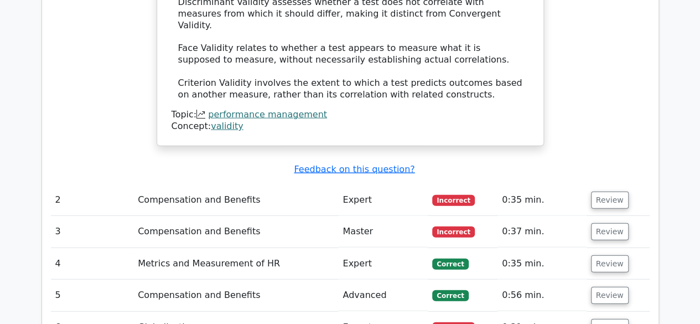
scroll to position [1209, 0]
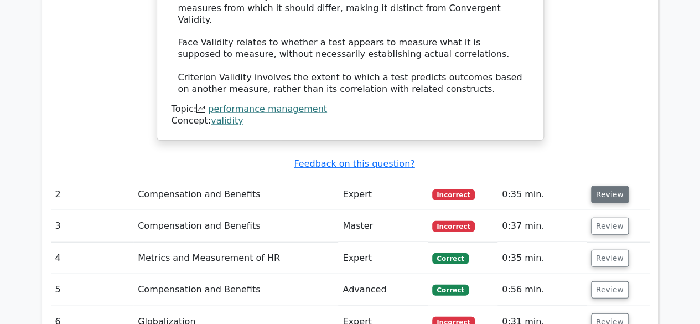
click at [608, 186] on button "Review" at bounding box center [610, 194] width 38 height 17
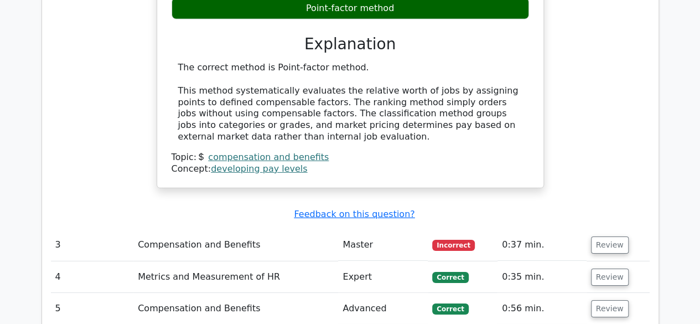
scroll to position [1626, 0]
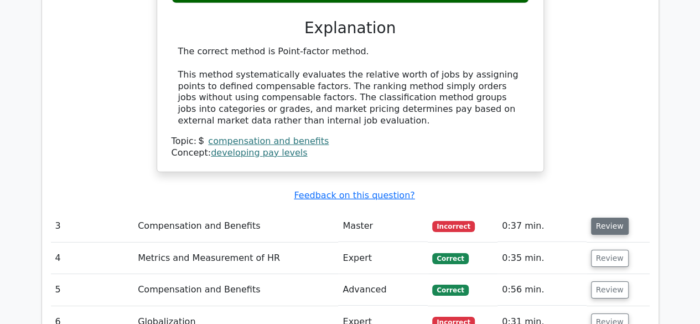
click at [599, 218] on button "Review" at bounding box center [610, 226] width 38 height 17
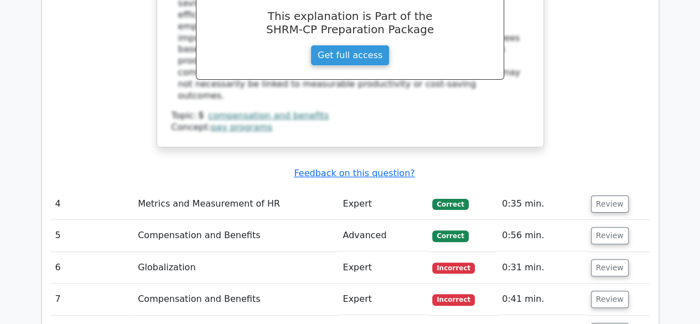
scroll to position [2155, 0]
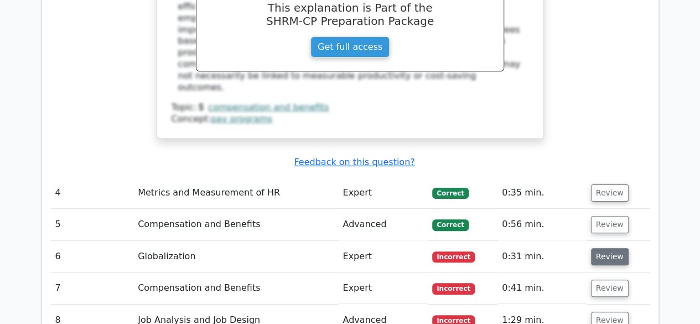
click at [605, 248] on button "Review" at bounding box center [610, 256] width 38 height 17
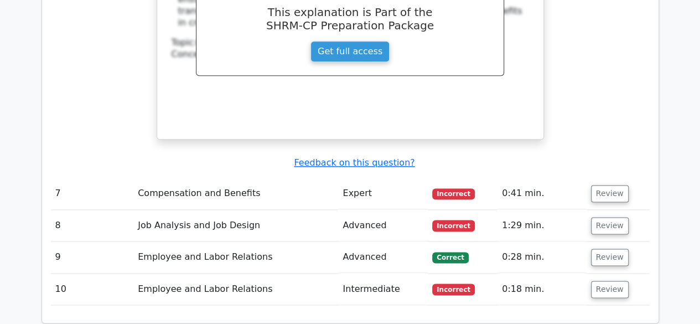
scroll to position [2708, 0]
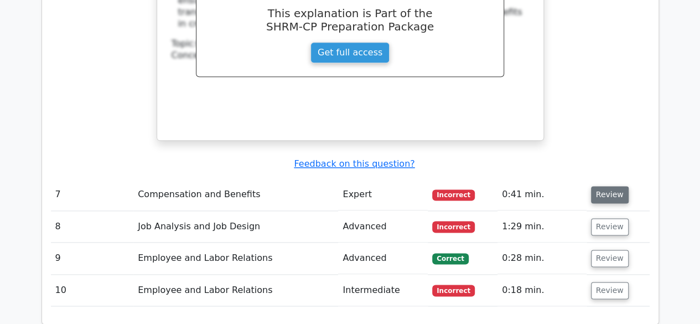
click at [607, 186] on button "Review" at bounding box center [610, 194] width 38 height 17
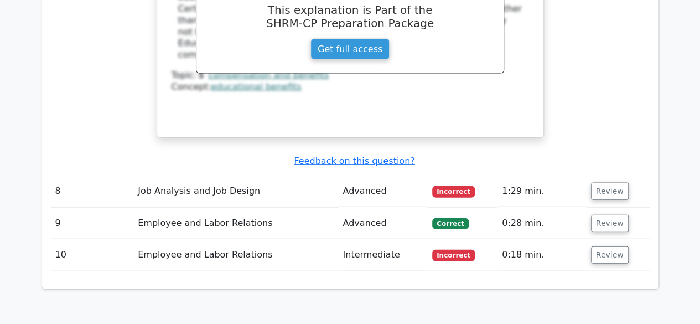
scroll to position [3226, 0]
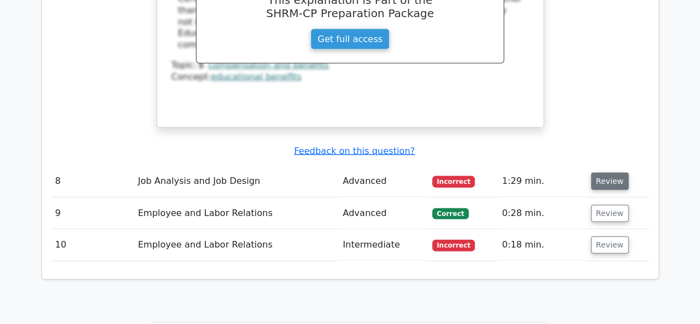
click at [604, 173] on button "Review" at bounding box center [610, 181] width 38 height 17
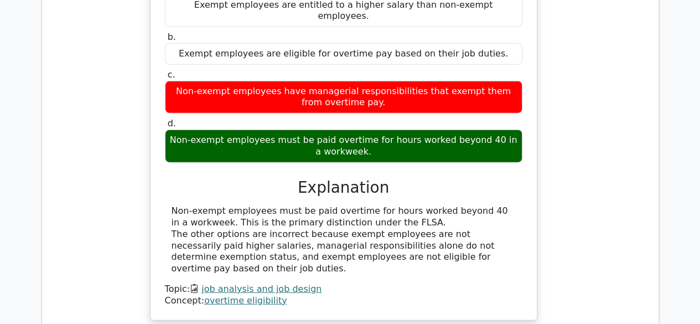
scroll to position [3505, 0]
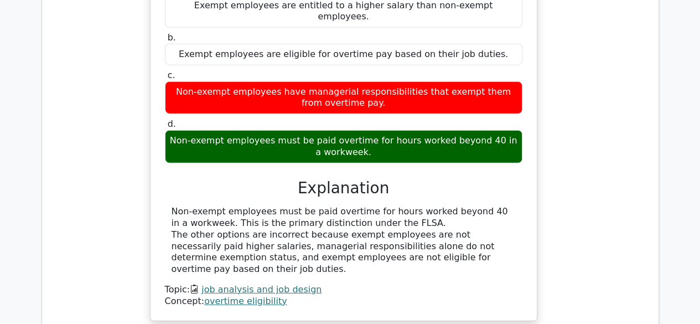
click at [554, 185] on div "Which characteristic primarily distinguishes a non-exempt employee eligible for…" at bounding box center [343, 127] width 599 height 416
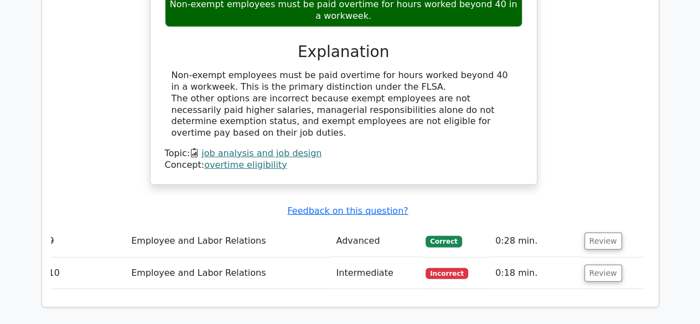
scroll to position [3639, 0]
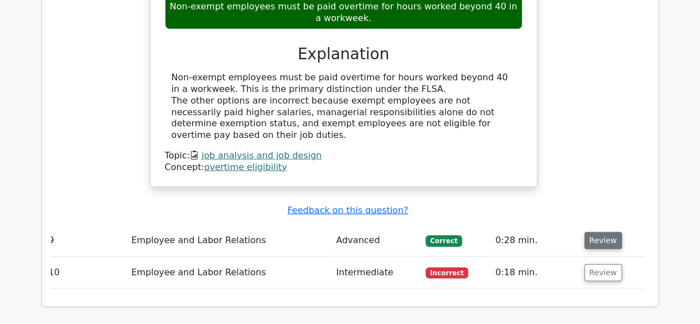
click at [591, 232] on button "Review" at bounding box center [603, 240] width 38 height 17
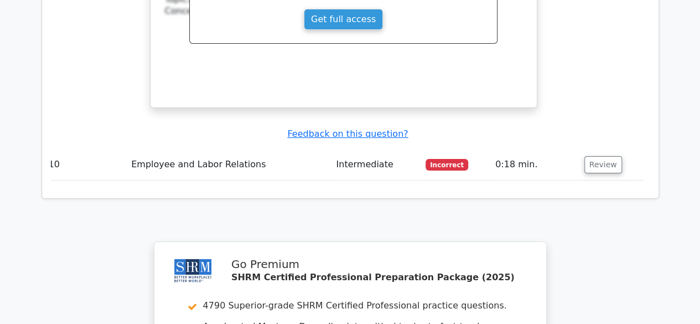
scroll to position [4181, 0]
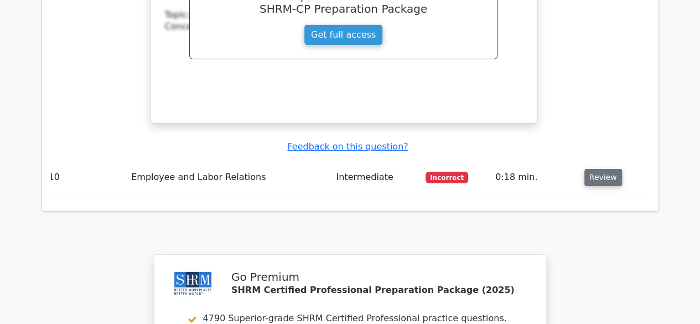
click at [584, 169] on button "Review" at bounding box center [603, 177] width 38 height 17
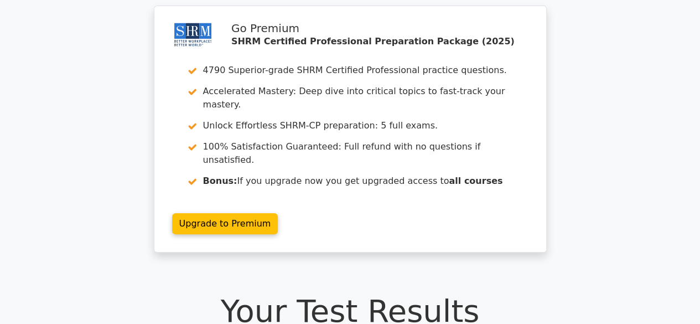
scroll to position [0, 0]
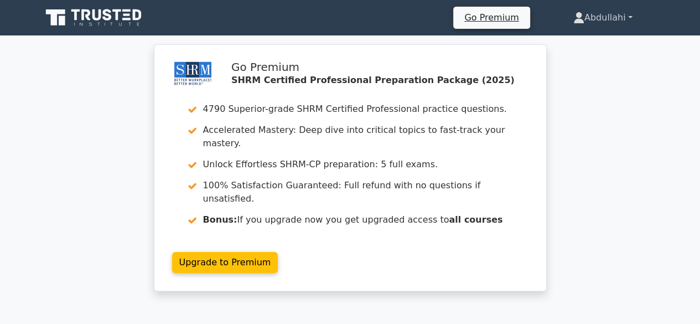
click at [619, 14] on link "Abdullahi" at bounding box center [603, 18] width 112 height 22
click at [597, 42] on link "Profile" at bounding box center [590, 44] width 87 height 18
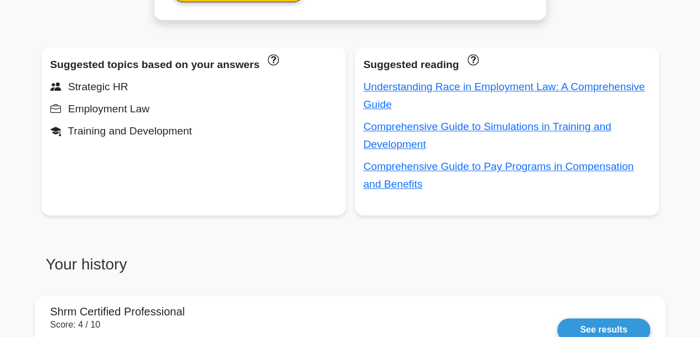
scroll to position [623, 0]
click at [532, 87] on link "Understanding Race in Employment Law: A Comprehensive Guide" at bounding box center [505, 95] width 282 height 29
click at [589, 88] on link "Understanding Race in Employment Law: A Comprehensive Guide" at bounding box center [505, 95] width 282 height 29
click at [543, 81] on link "Understanding Race in Employment Law: A Comprehensive Guide" at bounding box center [505, 95] width 282 height 29
click at [452, 83] on link "Understanding Race in Employment Law: A Comprehensive Guide" at bounding box center [505, 95] width 282 height 29
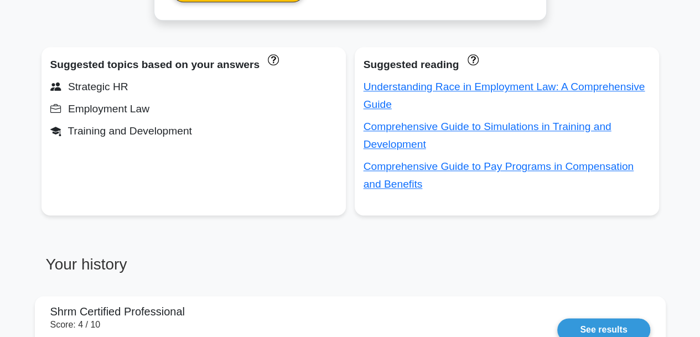
click at [388, 100] on link "Understanding Race in Employment Law: A Comprehensive Guide" at bounding box center [505, 95] width 282 height 29
click at [576, 124] on link "Comprehensive Guide to Simulations in Training and Development" at bounding box center [488, 135] width 248 height 29
click at [594, 84] on link "Understanding Race in Employment Law: A Comprehensive Guide" at bounding box center [505, 95] width 282 height 29
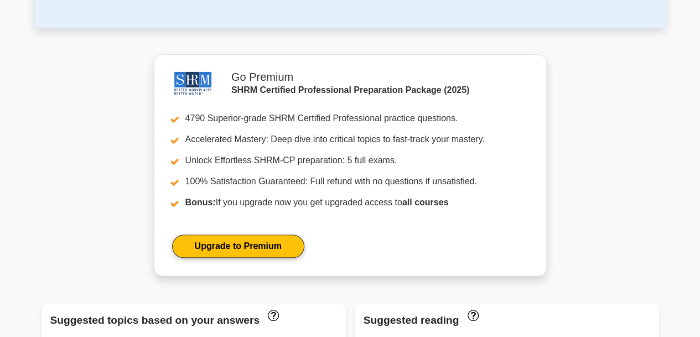
scroll to position [367, 0]
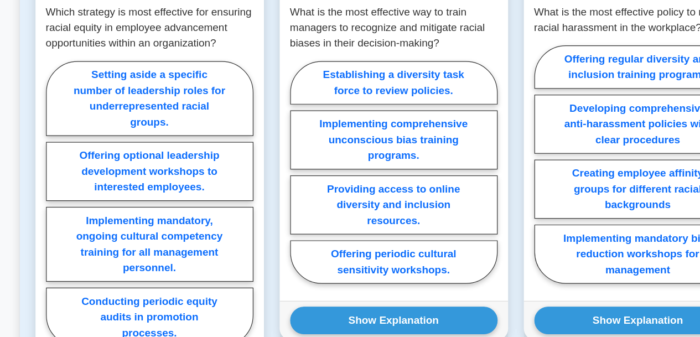
scroll to position [1548, 0]
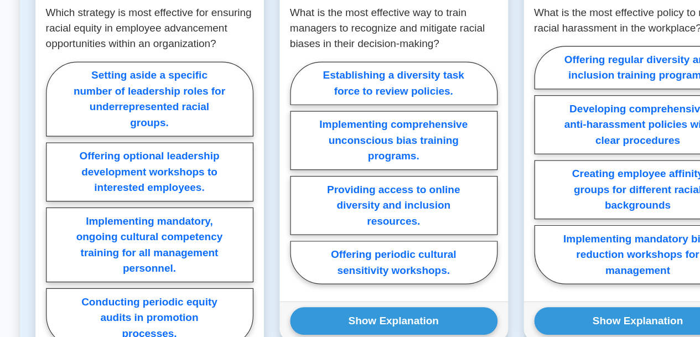
click at [399, 255] on label "Offering periodic cultural sensitivity workshops." at bounding box center [350, 273] width 175 height 37
click at [270, 204] on input "Offering periodic cultural sensitivity workshops." at bounding box center [266, 200] width 7 height 7
radio input "true"
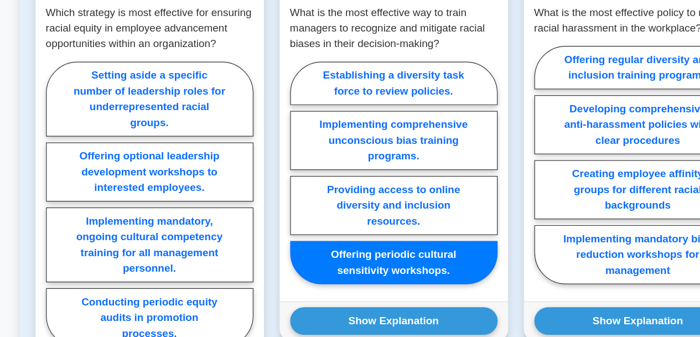
click at [400, 310] on button "Show Explanation" at bounding box center [350, 321] width 175 height 23
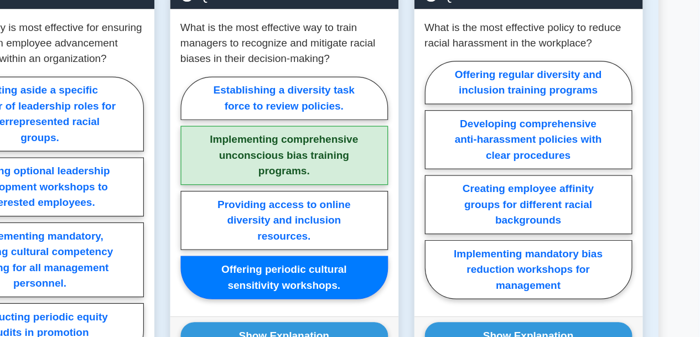
scroll to position [1534, 0]
click at [621, 146] on label "Developing comprehensive anti-harassment policies with clear procedures" at bounding box center [556, 171] width 175 height 50
click at [476, 204] on input "Developing comprehensive anti-harassment policies with clear procedures" at bounding box center [472, 207] width 7 height 7
radio input "true"
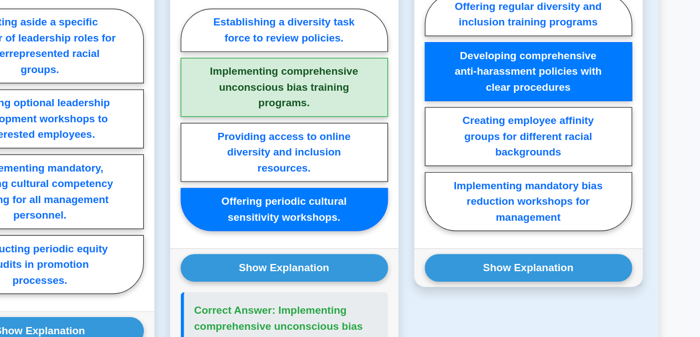
scroll to position [1592, 0]
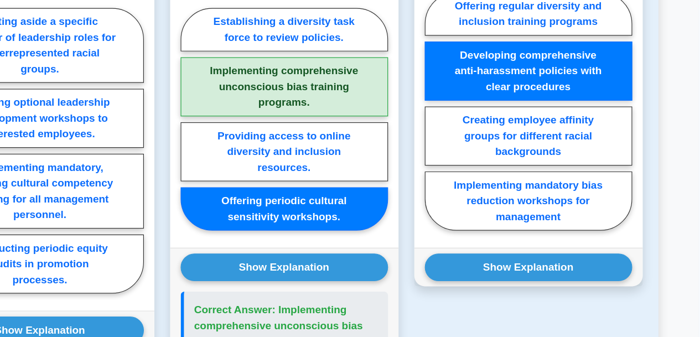
click at [614, 266] on button "Show Explanation" at bounding box center [556, 277] width 175 height 23
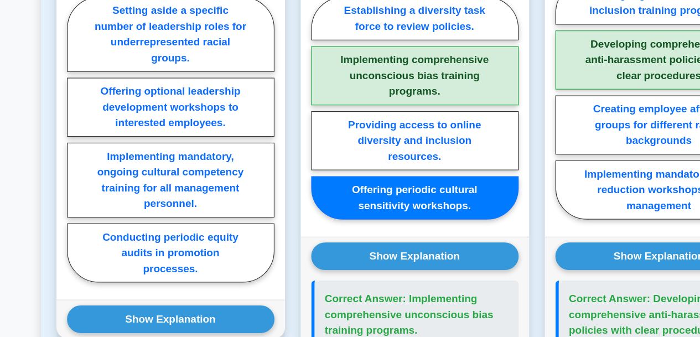
scroll to position [1602, 0]
click at [178, 257] on label "Conducting periodic equity audits in promotion processes." at bounding box center [144, 266] width 175 height 50
click at [64, 177] on input "Conducting periodic equity audits in promotion processes." at bounding box center [60, 173] width 7 height 7
radio input "true"
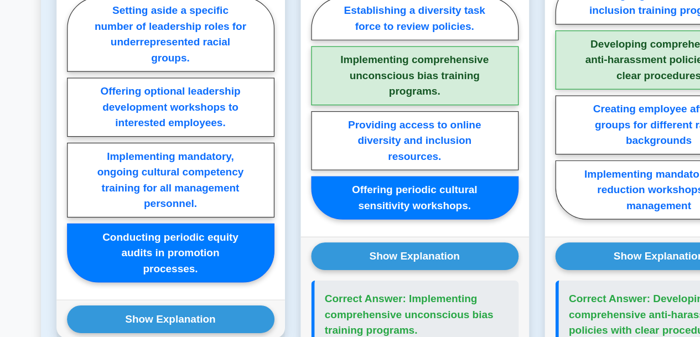
click at [201, 310] on button "Show Explanation" at bounding box center [144, 321] width 175 height 23
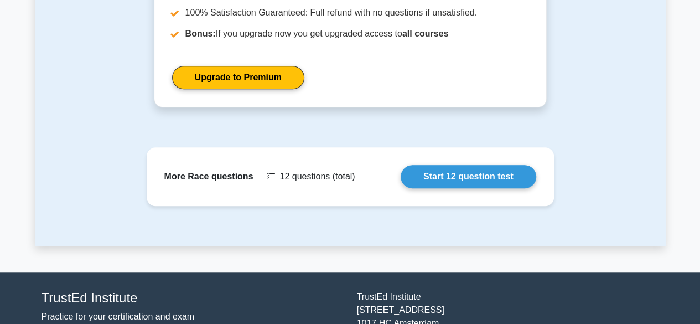
scroll to position [2493, 0]
